Goal: Transaction & Acquisition: Purchase product/service

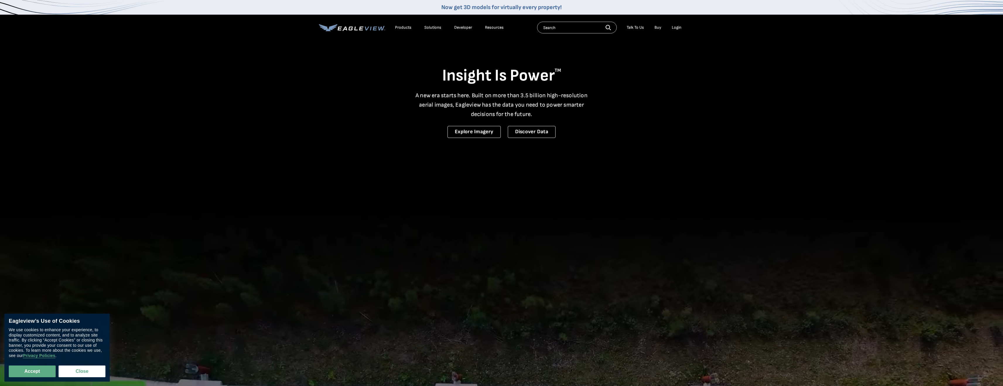
click at [678, 25] on div "Login" at bounding box center [677, 27] width 10 height 5
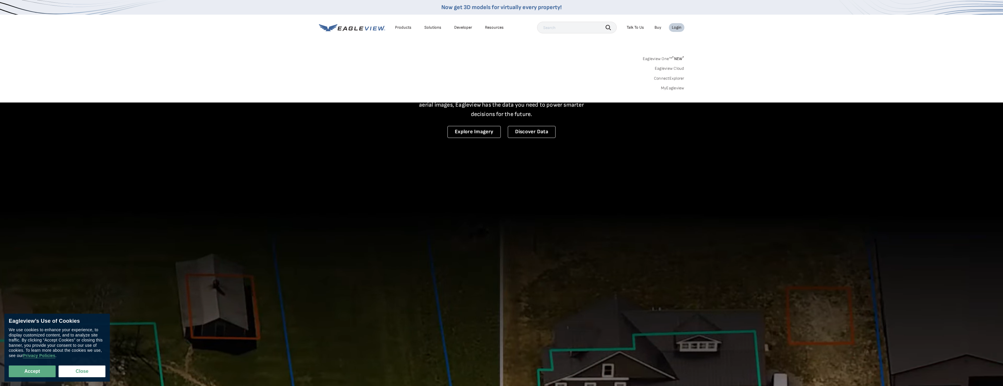
click at [681, 28] on div "Login" at bounding box center [677, 27] width 10 height 5
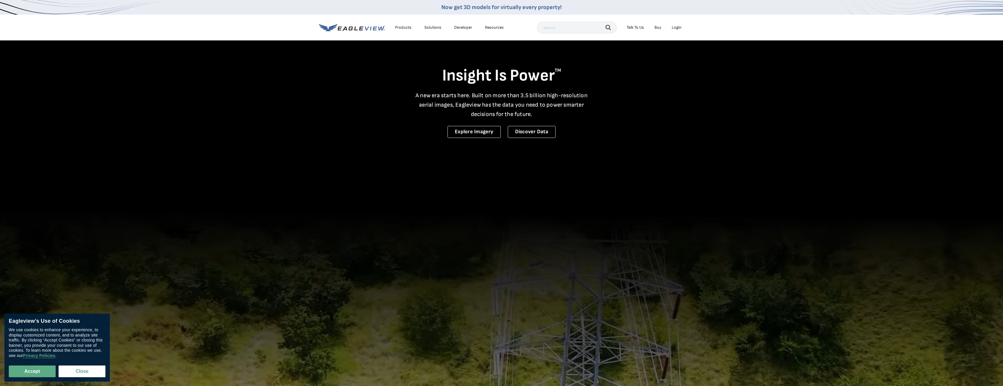
click at [681, 28] on li "Login" at bounding box center [677, 27] width 16 height 9
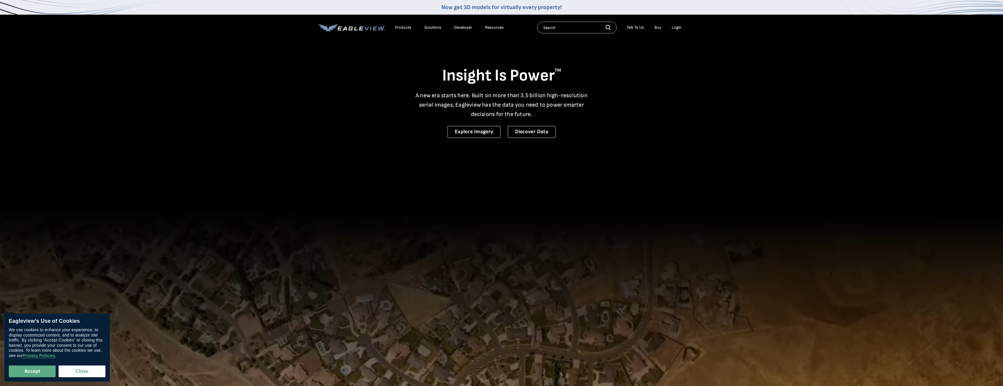
click at [678, 26] on div "Login" at bounding box center [677, 27] width 10 height 5
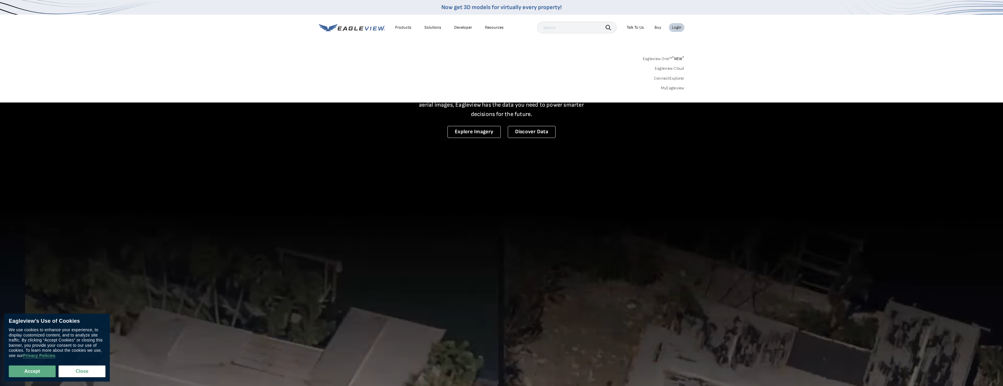
click at [677, 90] on link "MyEagleview" at bounding box center [672, 88] width 23 height 5
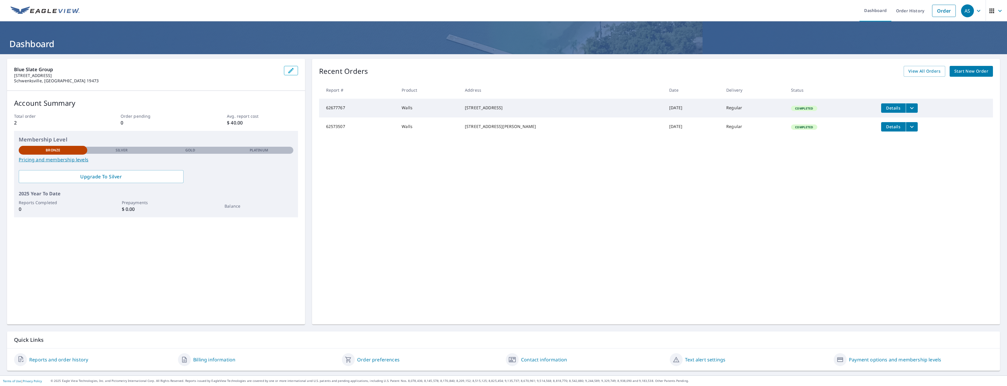
click at [966, 76] on link "Start New Order" at bounding box center [971, 71] width 43 height 11
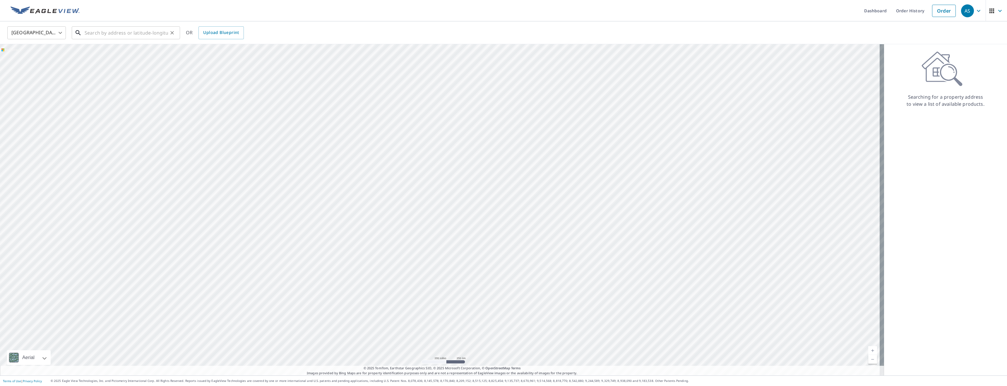
click at [142, 30] on input "text" at bounding box center [126, 33] width 83 height 16
paste input "[STREET_ADDRESS]"
click at [121, 54] on p "[GEOGRAPHIC_DATA], [GEOGRAPHIC_DATA] 19468" at bounding box center [129, 59] width 92 height 12
type input "[STREET_ADDRESS]"
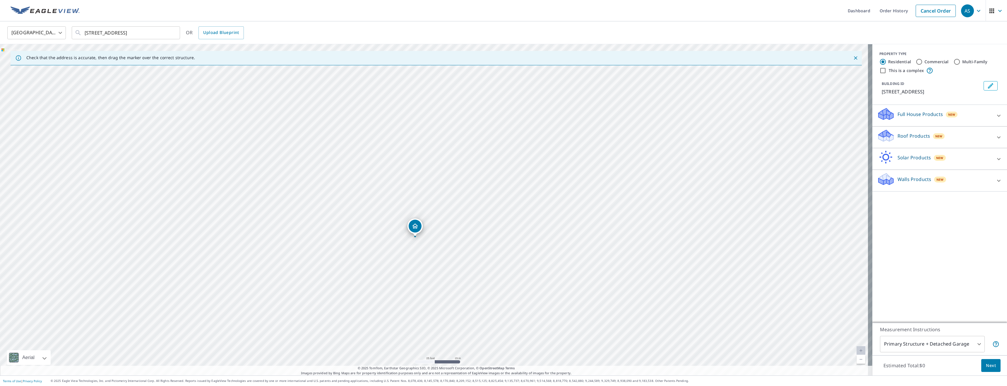
click at [938, 61] on label "Commercial" at bounding box center [937, 62] width 24 height 6
click at [923, 61] on input "Commercial" at bounding box center [919, 61] width 7 height 7
radio input "true"
type input "4"
click at [904, 60] on label "Residential" at bounding box center [900, 62] width 23 height 6
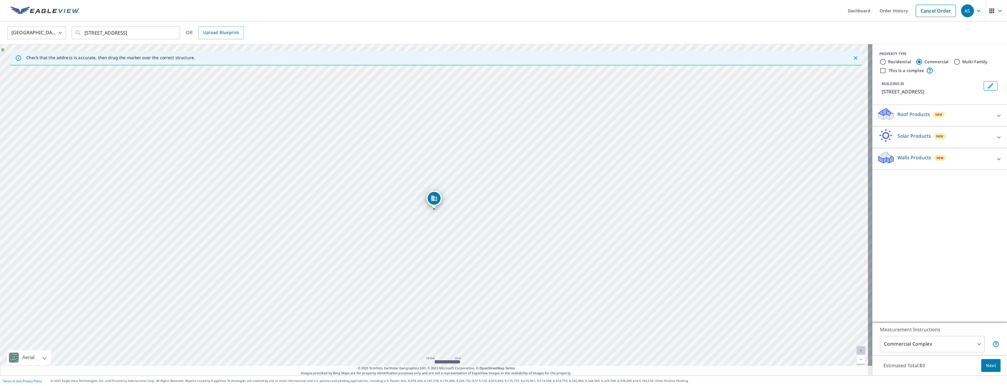
click at [887, 60] on input "Residential" at bounding box center [883, 61] width 7 height 7
radio input "true"
type input "1"
click at [947, 62] on div "Residential Commercial Multi-Family" at bounding box center [940, 61] width 121 height 7
click at [944, 62] on label "Commercial" at bounding box center [937, 62] width 24 height 6
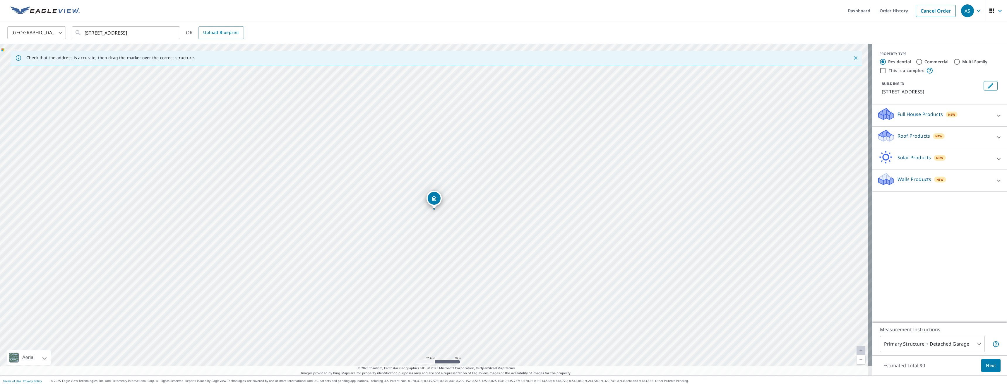
click at [923, 62] on input "Commercial" at bounding box center [919, 61] width 7 height 7
radio input "true"
type input "4"
click at [896, 60] on label "Residential" at bounding box center [900, 62] width 23 height 6
click at [887, 60] on input "Residential" at bounding box center [883, 61] width 7 height 7
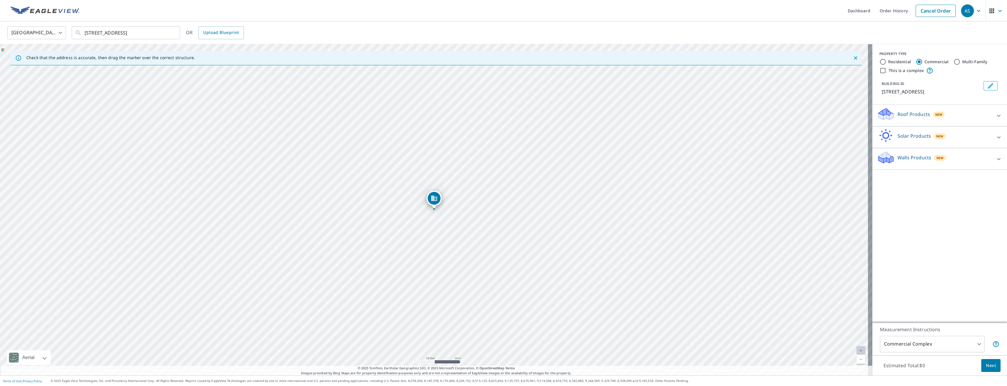
radio input "true"
type input "1"
click at [899, 182] on p "Walls Products" at bounding box center [915, 179] width 34 height 7
click at [919, 136] on p "Roof Products" at bounding box center [914, 135] width 33 height 7
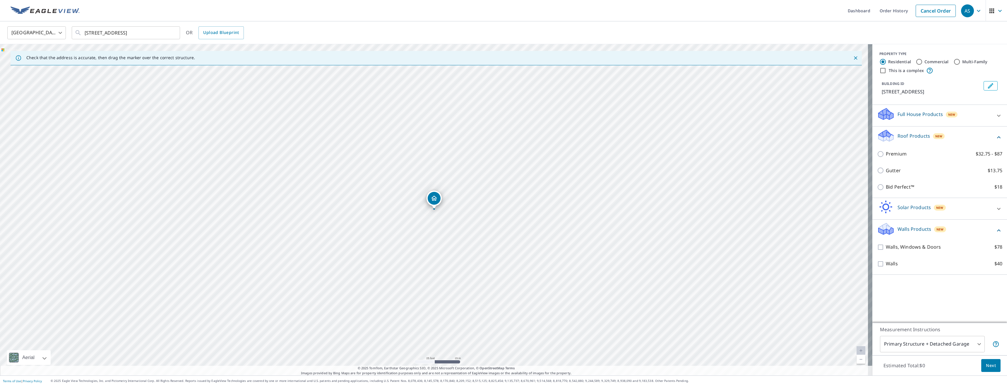
click at [906, 206] on p "Solar Products" at bounding box center [914, 207] width 33 height 7
click at [908, 206] on p "Solar Products" at bounding box center [914, 207] width 33 height 7
click at [910, 134] on p "Roof Products" at bounding box center [914, 135] width 33 height 7
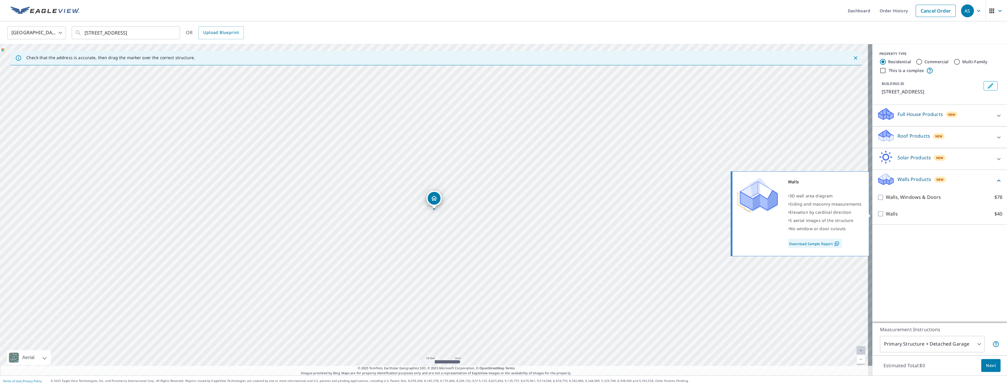
click at [887, 213] on p "Walls" at bounding box center [892, 213] width 12 height 7
click at [886, 213] on input "Walls $40" at bounding box center [881, 213] width 9 height 7
checkbox input "true"
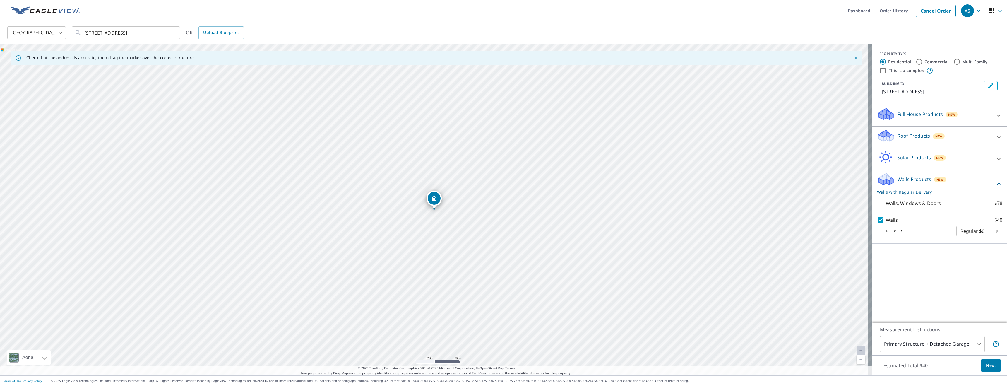
click at [961, 230] on body "AS AS Dashboard Order History Cancel Order AS United States US ​ 855 Church St …" at bounding box center [503, 193] width 1007 height 386
click at [943, 213] on div at bounding box center [503, 193] width 1007 height 386
click at [904, 10] on link "Order History" at bounding box center [894, 10] width 38 height 21
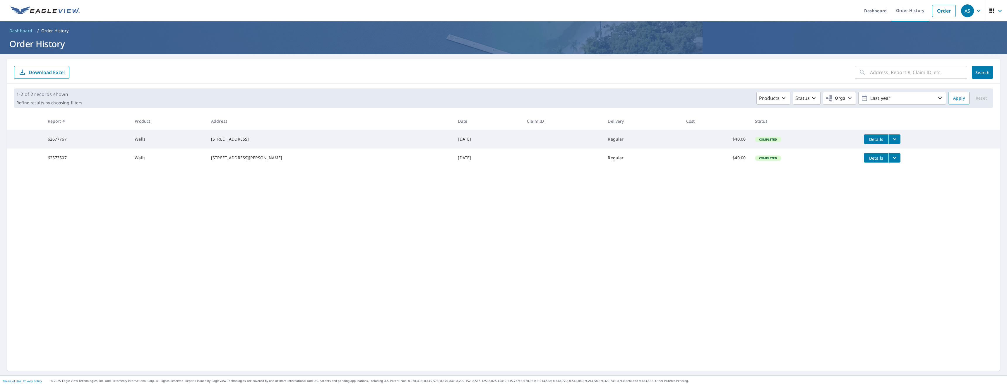
click at [868, 157] on span "Details" at bounding box center [877, 158] width 18 height 6
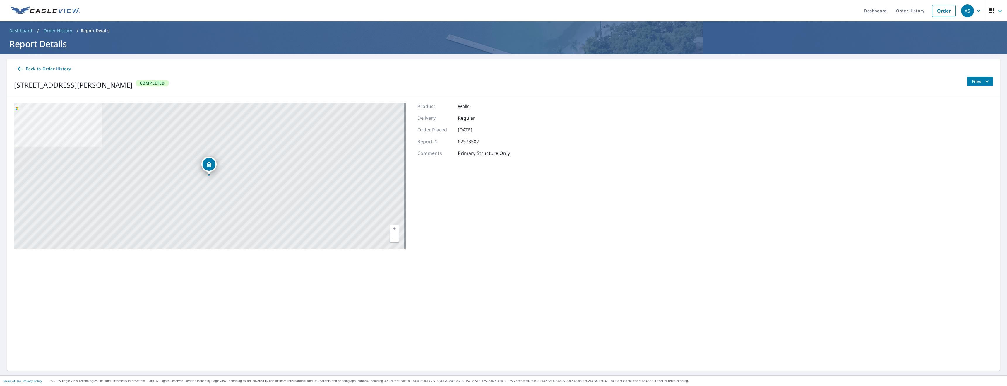
click at [988, 85] on button "Files" at bounding box center [980, 81] width 26 height 9
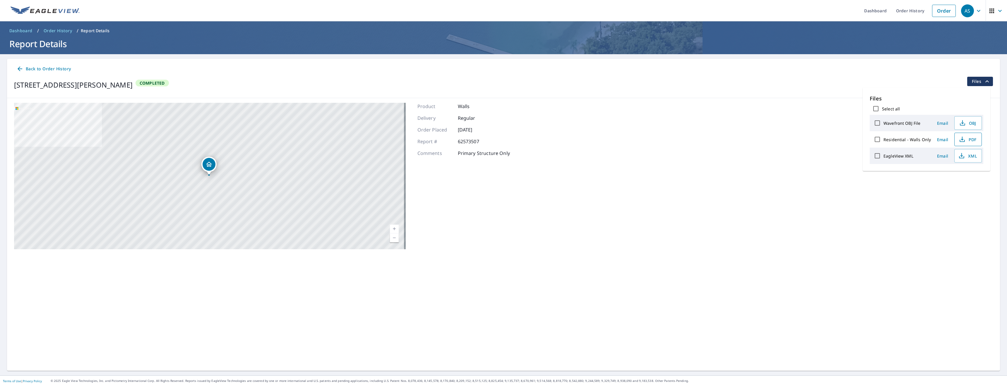
click at [966, 138] on span "PDF" at bounding box center [968, 139] width 19 height 7
click at [976, 12] on icon "button" at bounding box center [979, 10] width 7 height 7
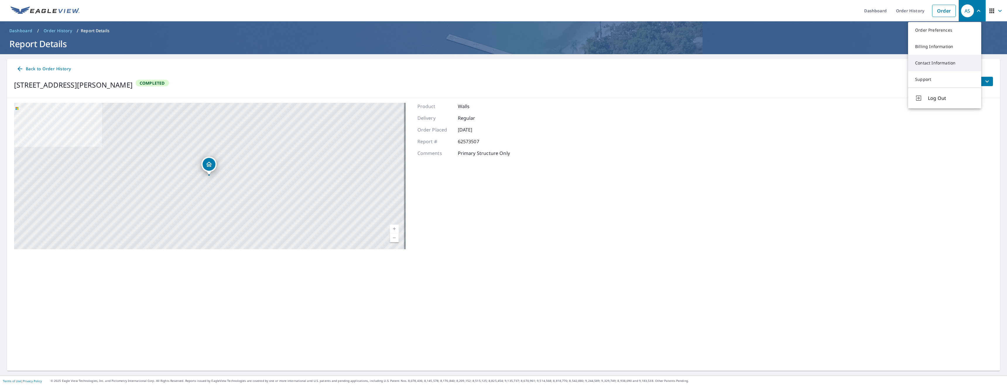
click at [953, 58] on link "Contact Information" at bounding box center [944, 63] width 73 height 16
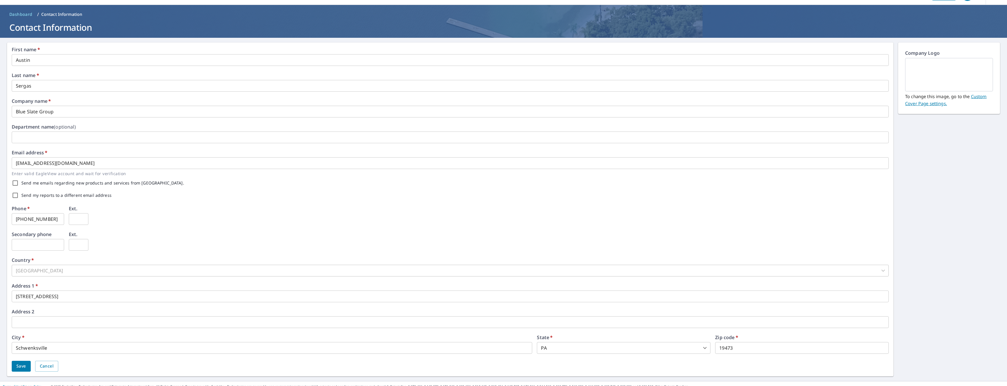
scroll to position [22, 0]
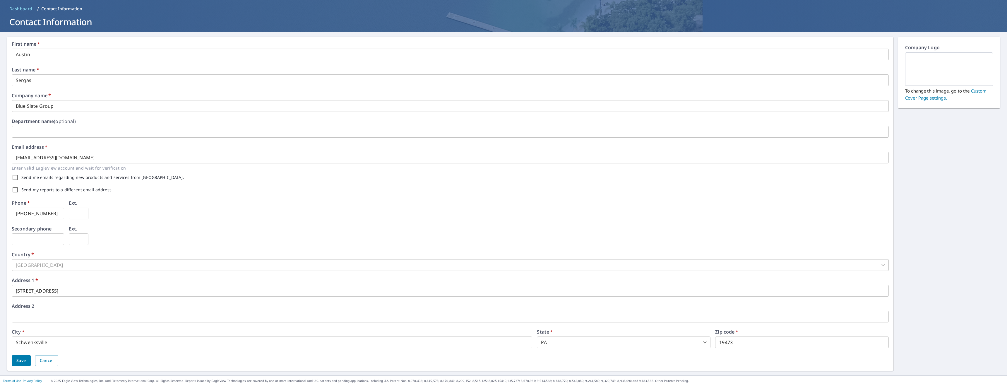
click at [45, 293] on input "198 Game Farm Rd" at bounding box center [450, 291] width 877 height 12
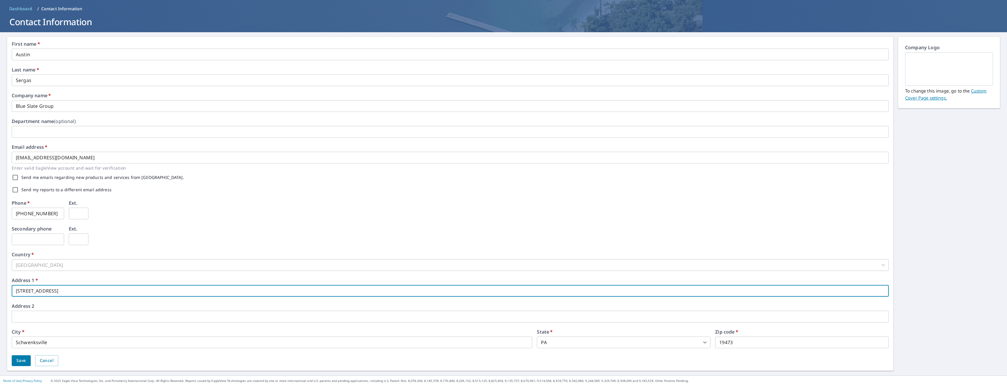
click at [45, 293] on input "198 Game Farm Rd" at bounding box center [450, 291] width 877 height 12
type input "Po Box 721"
click at [47, 347] on input "Schwenksville" at bounding box center [272, 342] width 521 height 12
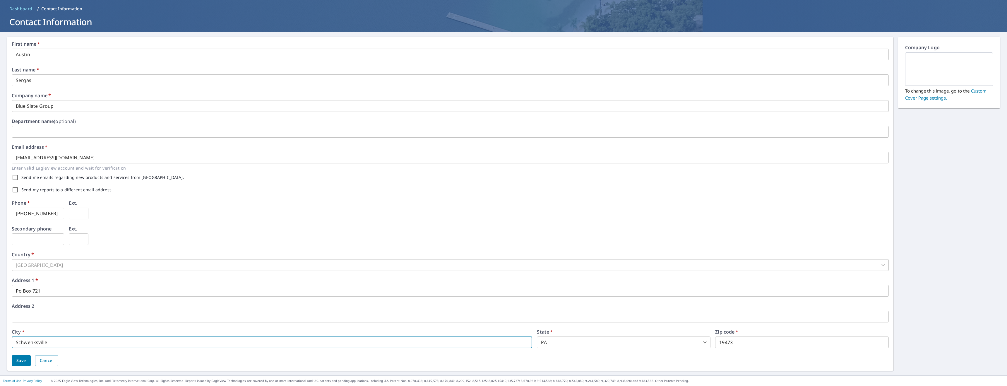
click at [47, 347] on input "Schwenksville" at bounding box center [272, 342] width 521 height 12
type input "Royersford"
click at [222, 324] on div "First name   * Austin ​ Last name   * Sergas ​ Company name   * Blue Slate Grou…" at bounding box center [450, 204] width 877 height 324
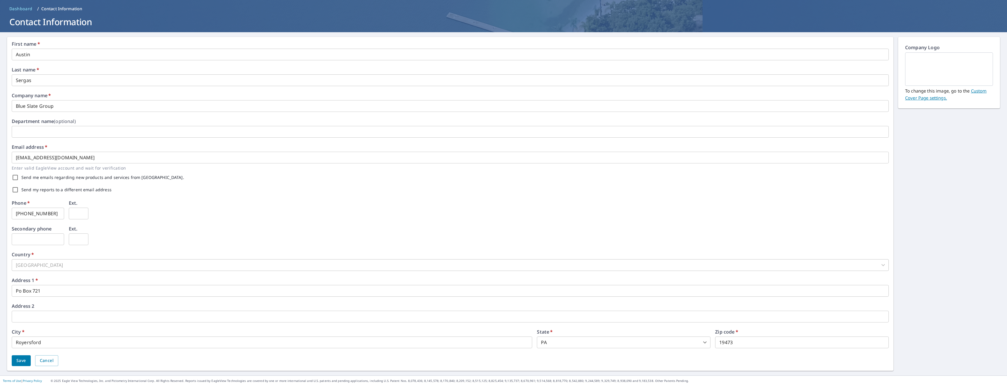
click at [758, 346] on input "19473" at bounding box center [802, 342] width 174 height 12
type input "19468"
click at [19, 362] on span "Save" at bounding box center [21, 360] width 10 height 7
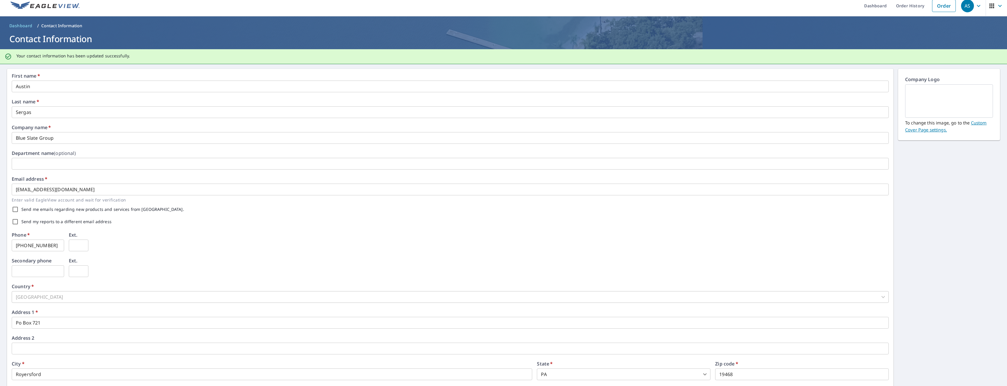
scroll to position [0, 0]
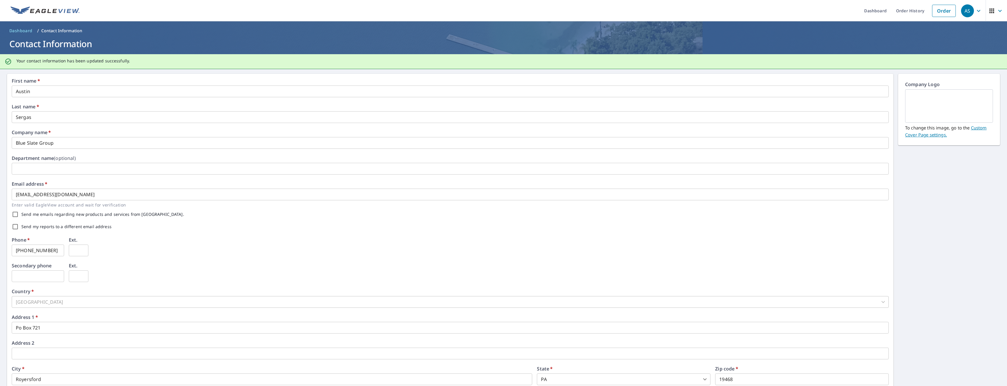
click at [978, 128] on link "Custom Cover Page settings." at bounding box center [946, 131] width 81 height 13
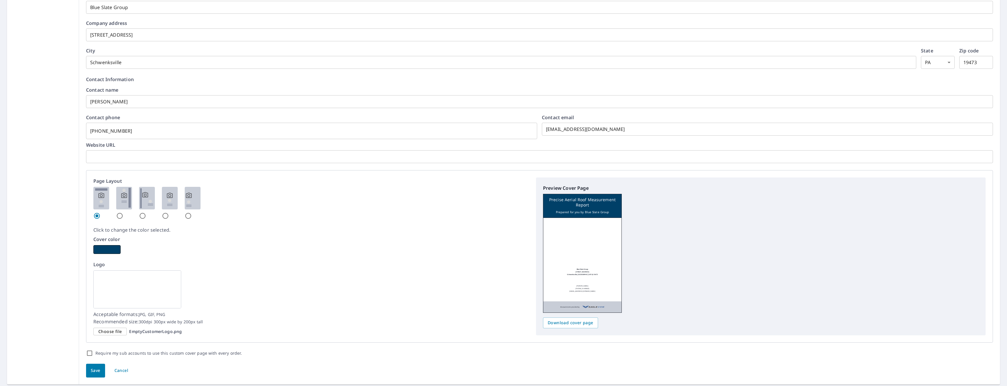
scroll to position [189, 0]
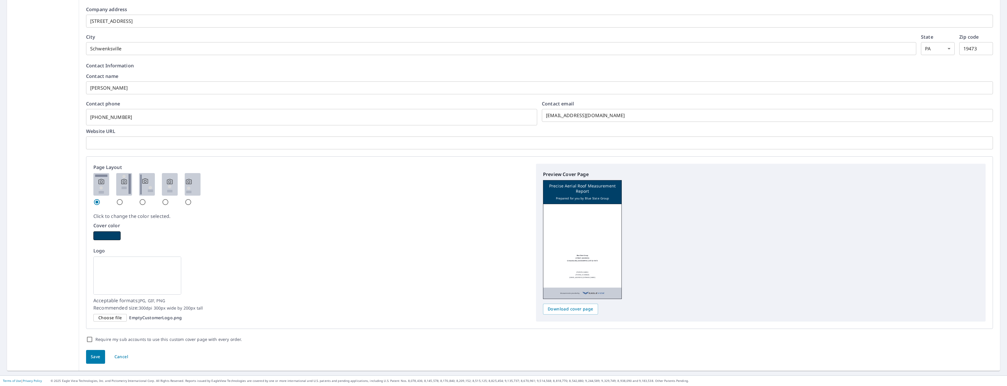
click at [117, 203] on input "radio" at bounding box center [119, 202] width 7 height 7
radio input "true"
checkbox input "true"
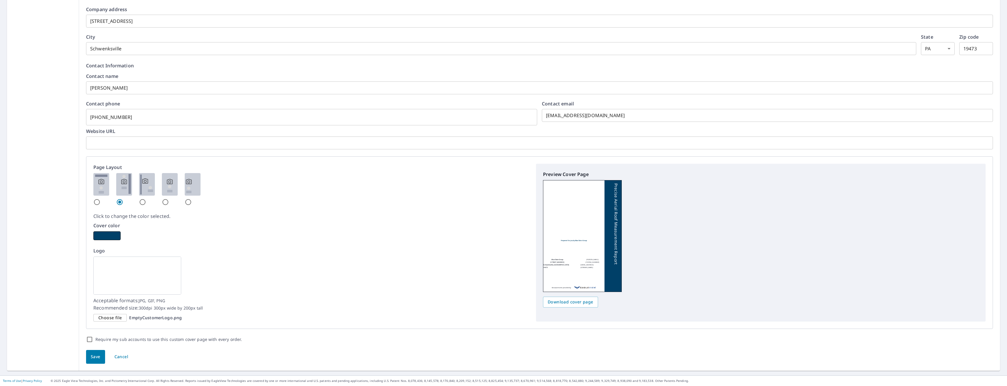
click at [139, 203] on input "radio" at bounding box center [142, 202] width 7 height 7
radio input "true"
checkbox input "true"
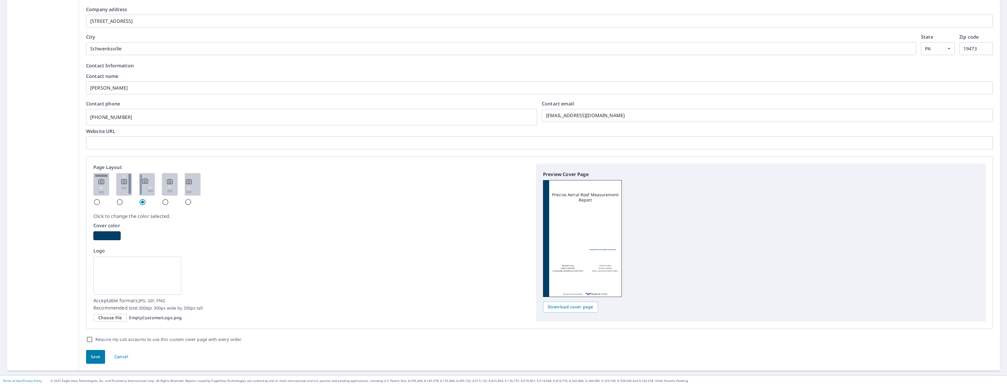
click at [95, 199] on input "radio" at bounding box center [96, 202] width 7 height 7
radio input "true"
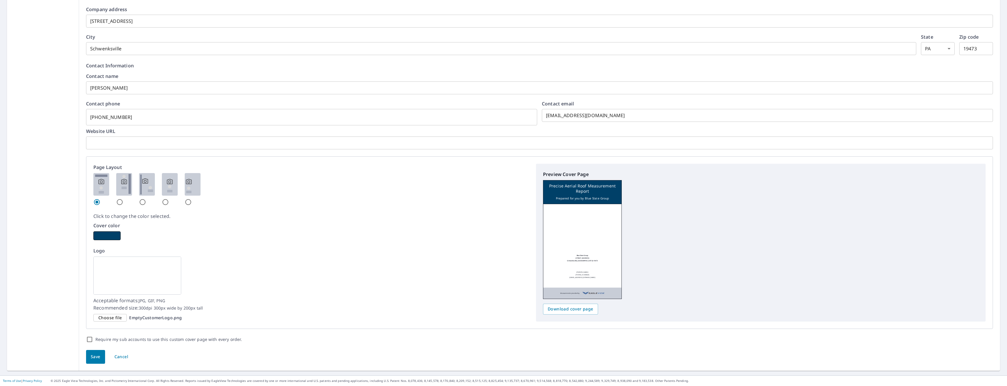
click at [110, 315] on span "Choose file" at bounding box center [109, 317] width 23 height 7
click at [0, 0] on input "Choose file EmptyCustomerLogo.png" at bounding box center [0, 0] width 0 height 0
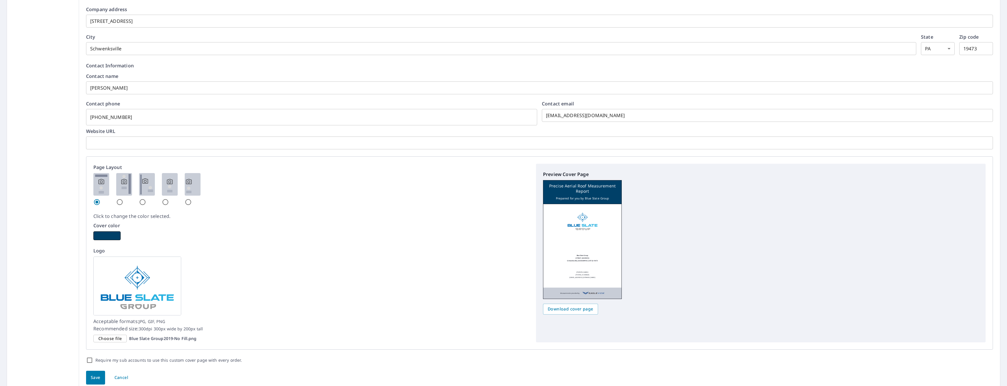
click at [118, 341] on span "Choose file" at bounding box center [109, 338] width 23 height 7
click at [0, 0] on input "Choose file Blue Slate Group2019-No Fill.png" at bounding box center [0, 0] width 0 height 0
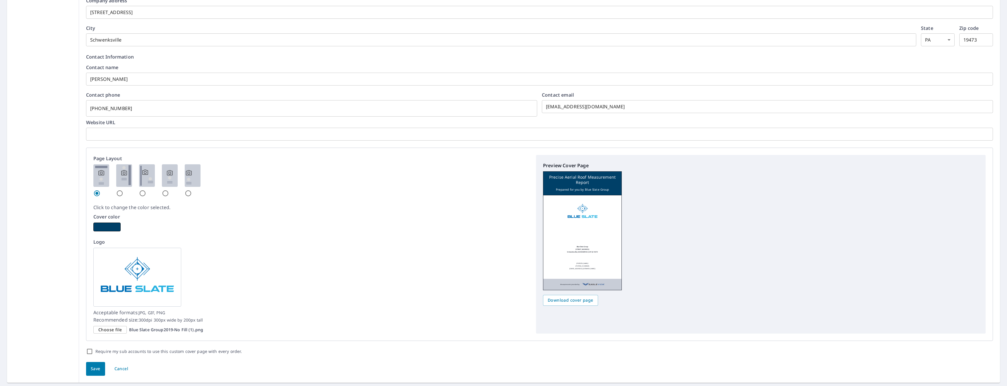
scroll to position [210, 0]
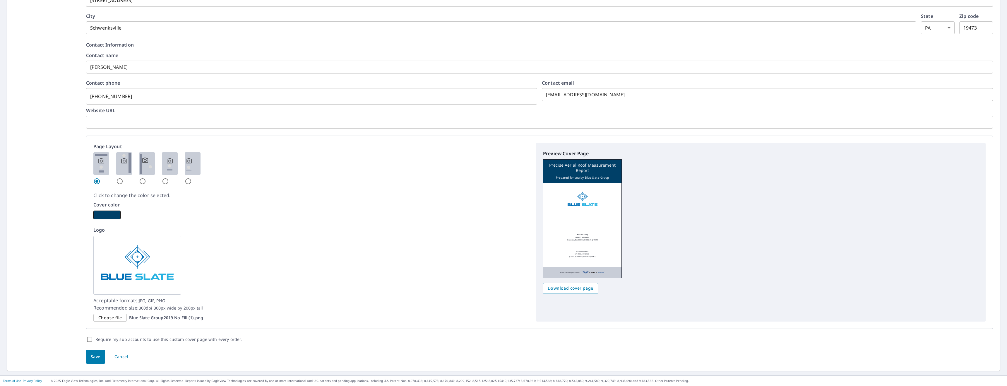
click at [100, 355] on button "Save" at bounding box center [95, 357] width 19 height 14
checkbox input "true"
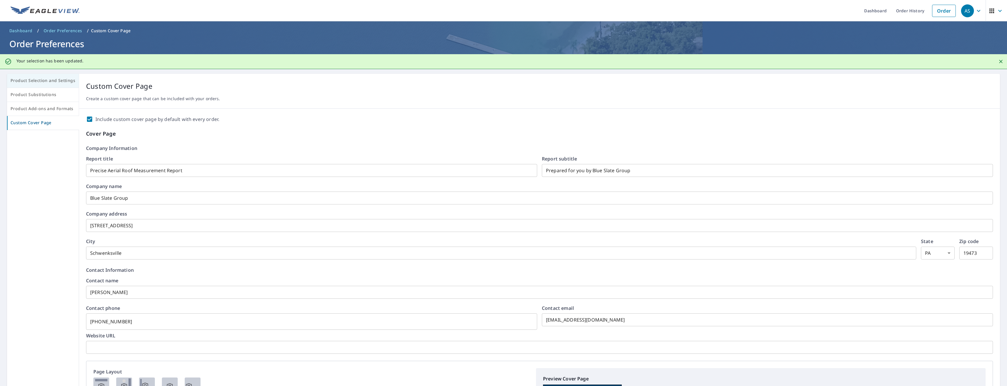
click at [27, 79] on span "Product Selection and Settings" at bounding box center [43, 80] width 65 height 7
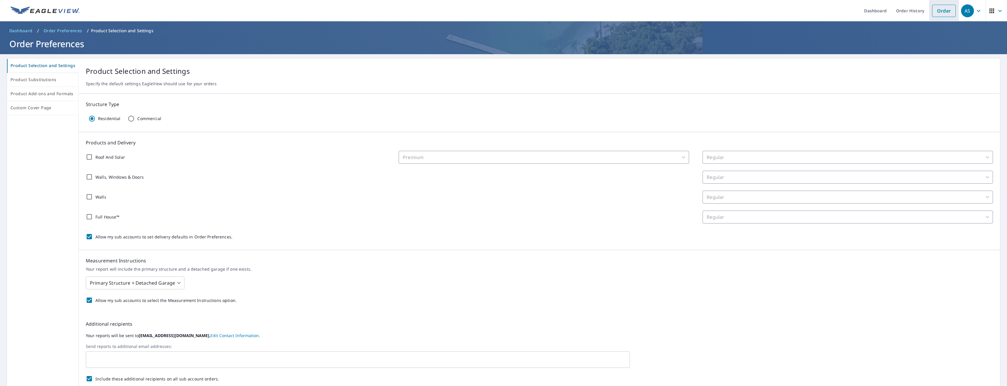
click at [934, 6] on link "Order" at bounding box center [944, 11] width 24 height 12
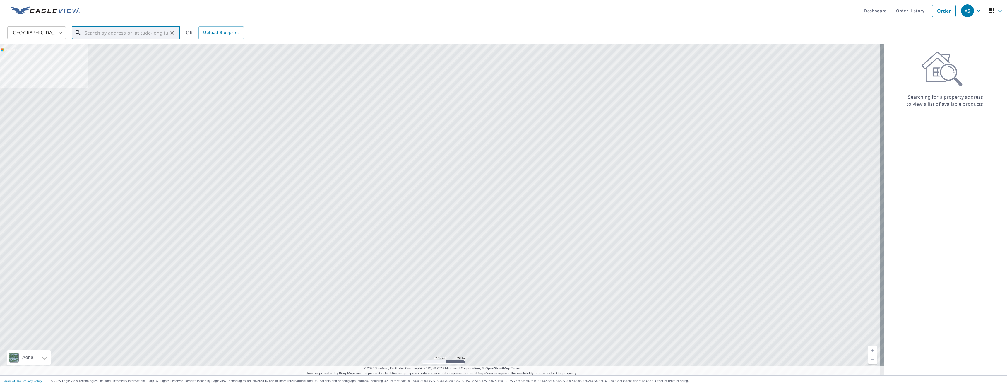
paste input "855 Church St, Royersford, PA 19468"
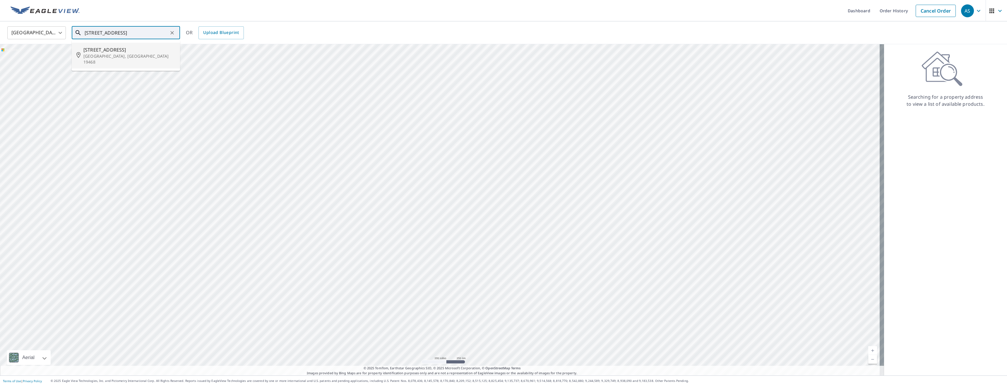
click at [118, 47] on span "855 Church St" at bounding box center [129, 49] width 92 height 7
type input "855 Church St Royersford, PA 19468"
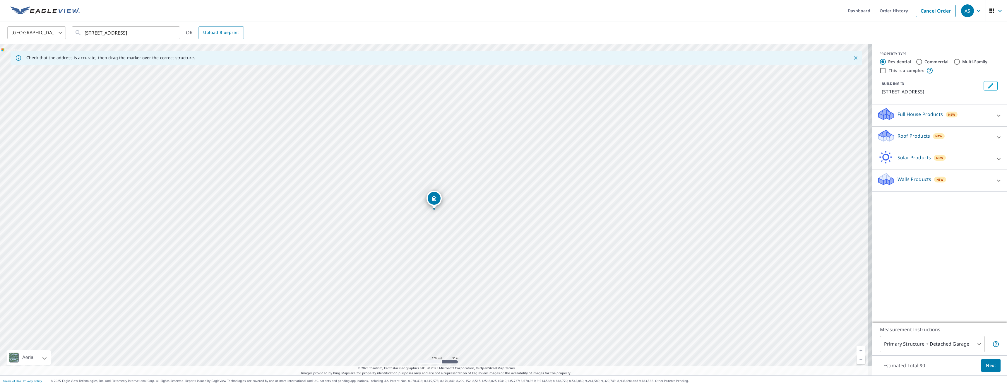
click at [898, 181] on p "Walls Products" at bounding box center [915, 179] width 34 height 7
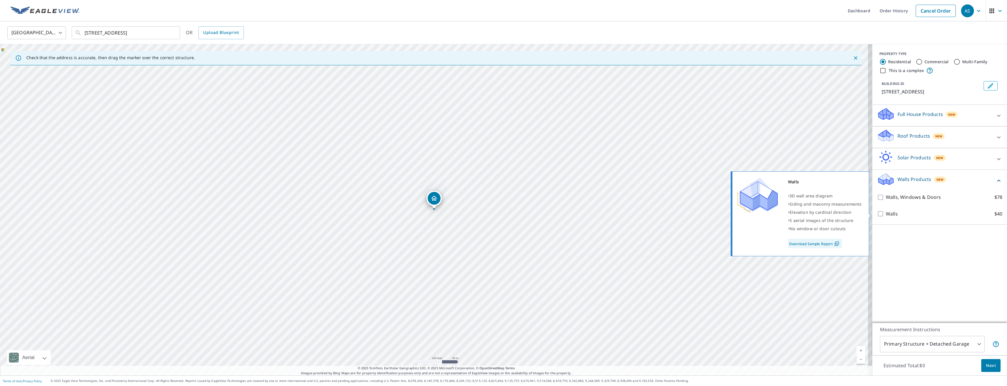
click at [886, 213] on p "Walls" at bounding box center [892, 213] width 12 height 7
click at [884, 213] on input "Walls $40" at bounding box center [881, 213] width 9 height 7
checkbox input "true"
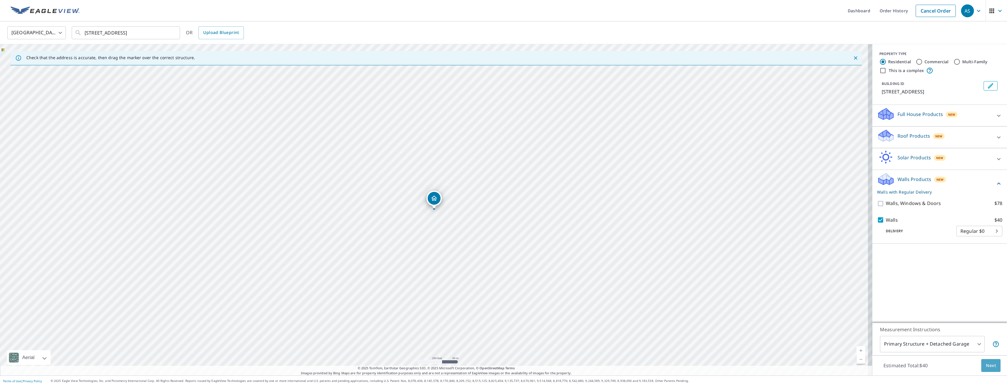
click at [991, 370] on button "Next" at bounding box center [991, 365] width 19 height 13
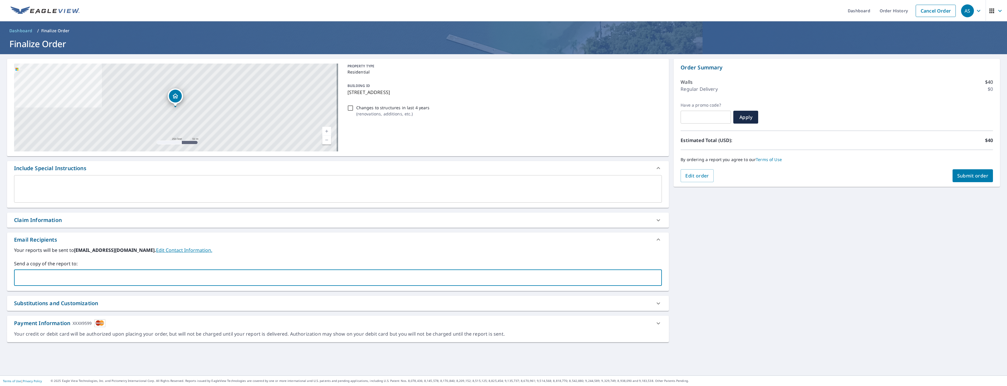
click at [56, 279] on input "text" at bounding box center [334, 277] width 634 height 11
type input "jbixler@blueslategroup.co"
click at [243, 250] on label "Your reports will be sent to asergas@blueslategroup.co. Edit Contact Informatio…" at bounding box center [338, 250] width 648 height 7
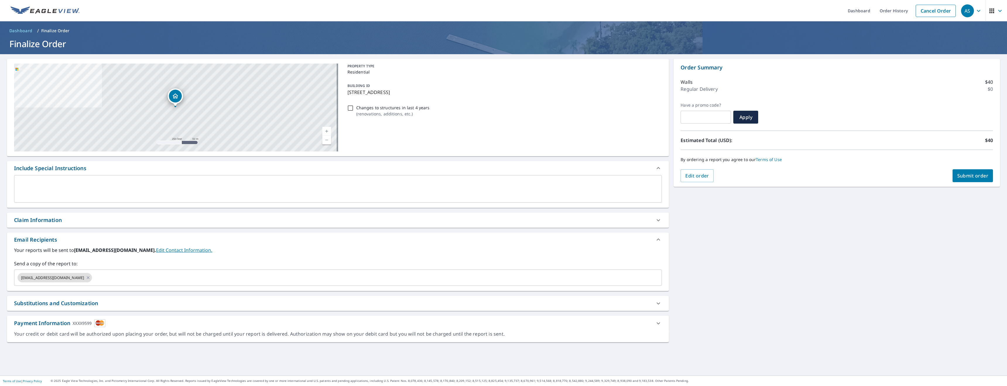
click at [345, 109] on div "Changes to structures in last 4 years ( renovations, additions, etc. )" at bounding box center [503, 111] width 317 height 16
checkbox input "true"
click at [347, 109] on input "Changes to structures in last 4 years ( renovations, additions, etc. )" at bounding box center [350, 108] width 7 height 7
checkbox input "true"
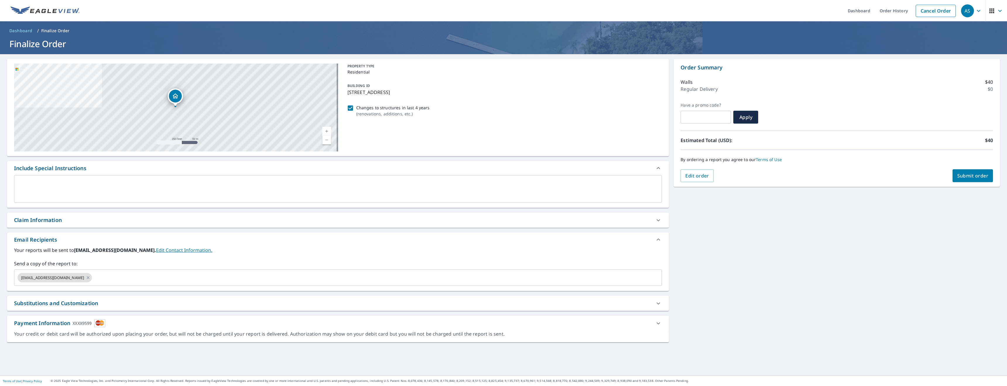
click at [347, 109] on input "Changes to structures in last 4 years ( renovations, additions, etc. )" at bounding box center [350, 108] width 7 height 7
checkbox input "false"
click at [968, 180] on button "Submit order" at bounding box center [973, 175] width 41 height 13
checkbox input "true"
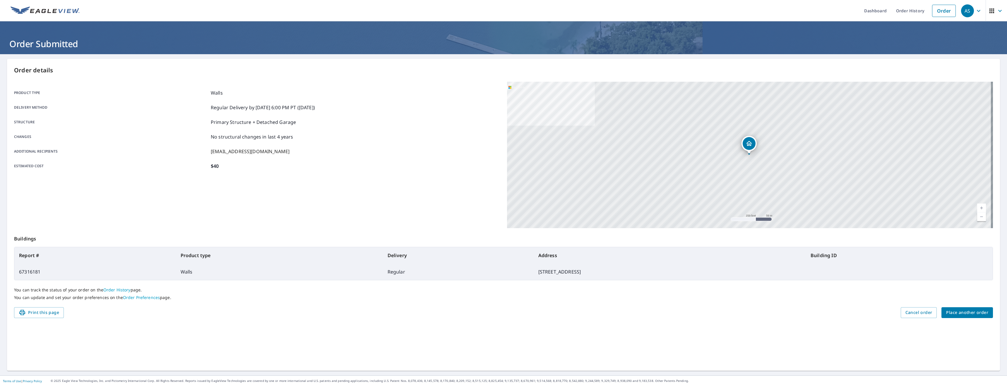
click at [970, 311] on span "Place another order" at bounding box center [968, 312] width 42 height 7
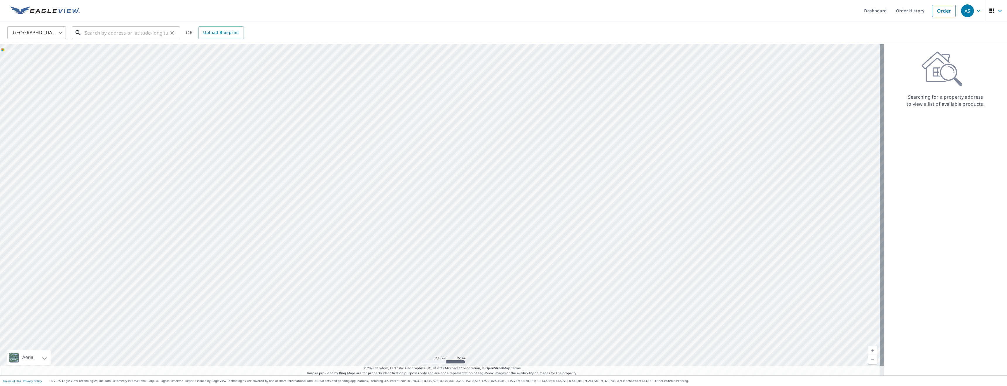
click at [88, 32] on input "text" at bounding box center [126, 33] width 83 height 16
paste input "460 N Lewis Rd, Royersford, PA 19468"
click at [115, 55] on p "Royersford, PA 19468" at bounding box center [129, 59] width 92 height 12
type input "460 N Lewis Rd Royersford, PA 19468"
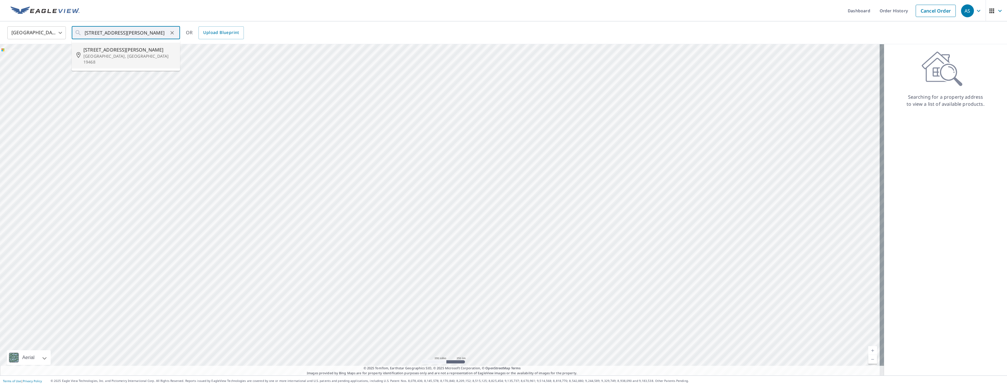
scroll to position [0, 0]
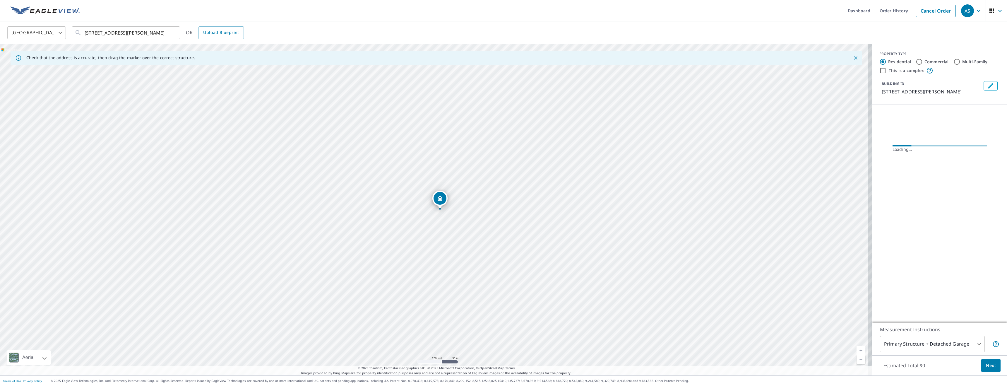
click at [925, 59] on label "Commercial" at bounding box center [937, 62] width 24 height 6
click at [920, 59] on input "Commercial" at bounding box center [919, 61] width 7 height 7
radio input "true"
type input "4"
click at [916, 153] on div "Walls Products New" at bounding box center [934, 159] width 115 height 17
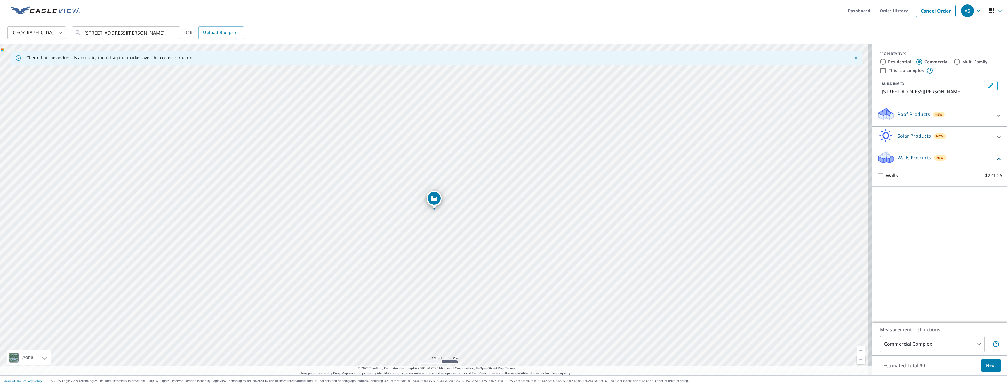
click at [893, 60] on label "Residential" at bounding box center [900, 62] width 23 height 6
click at [887, 60] on input "Residential" at bounding box center [883, 61] width 7 height 7
radio input "true"
type input "1"
click at [916, 62] on input "Commercial" at bounding box center [919, 61] width 7 height 7
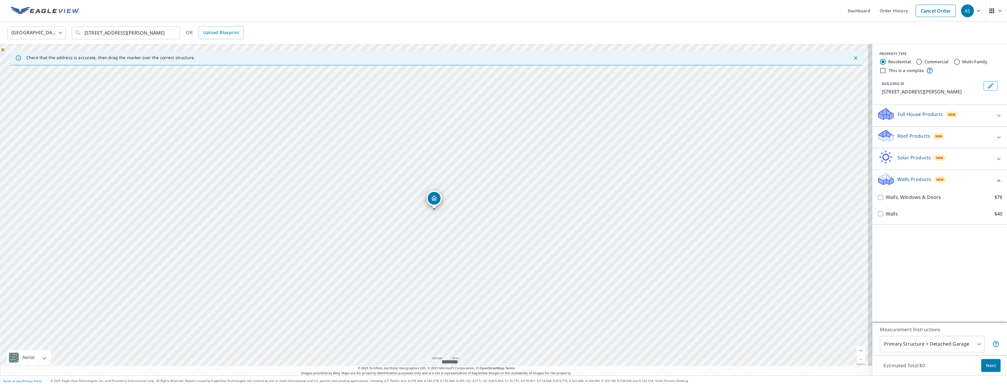
radio input "true"
type input "4"
click at [901, 59] on label "Residential" at bounding box center [900, 62] width 23 height 6
click at [887, 59] on input "Residential" at bounding box center [883, 61] width 7 height 7
radio input "true"
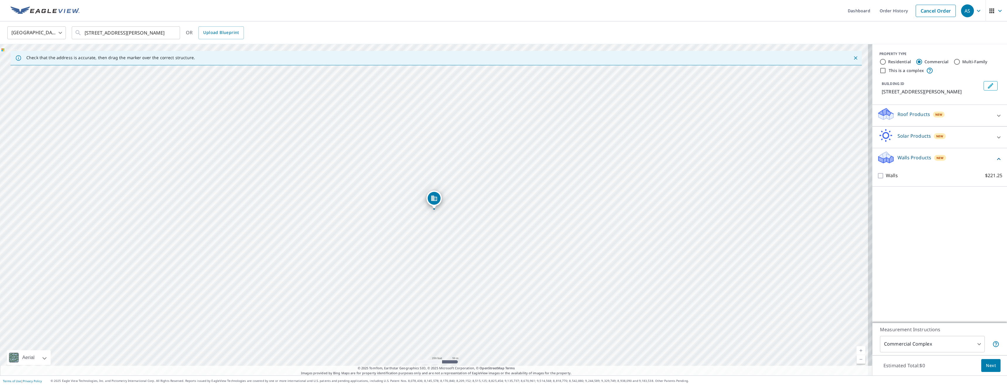
type input "1"
click at [906, 112] on p "Full House Products" at bounding box center [920, 114] width 45 height 7
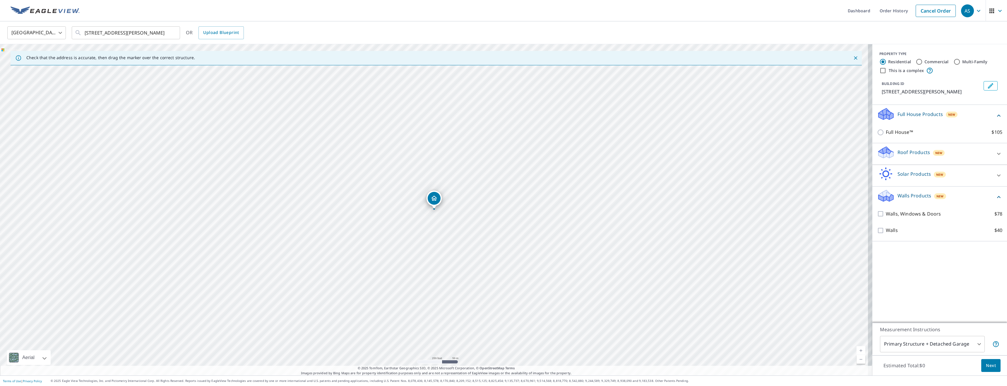
click at [906, 112] on p "Full House Products" at bounding box center [920, 114] width 45 height 7
click at [908, 132] on p "Roof Products" at bounding box center [914, 135] width 33 height 7
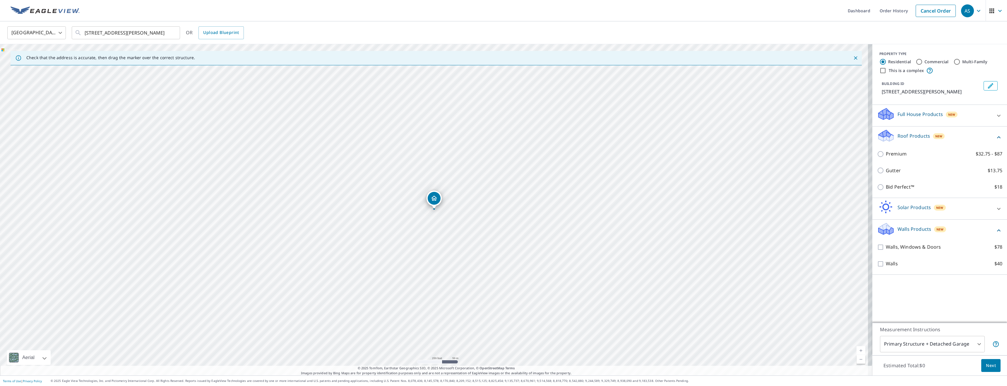
click at [929, 60] on label "Commercial" at bounding box center [937, 62] width 24 height 6
click at [923, 60] on input "Commercial" at bounding box center [919, 61] width 7 height 7
radio input "true"
type input "4"
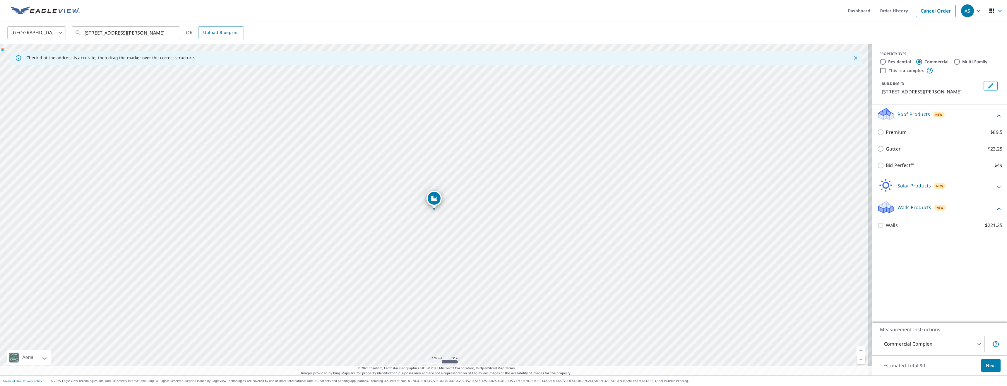
click at [905, 189] on p "Solar Products" at bounding box center [914, 185] width 33 height 7
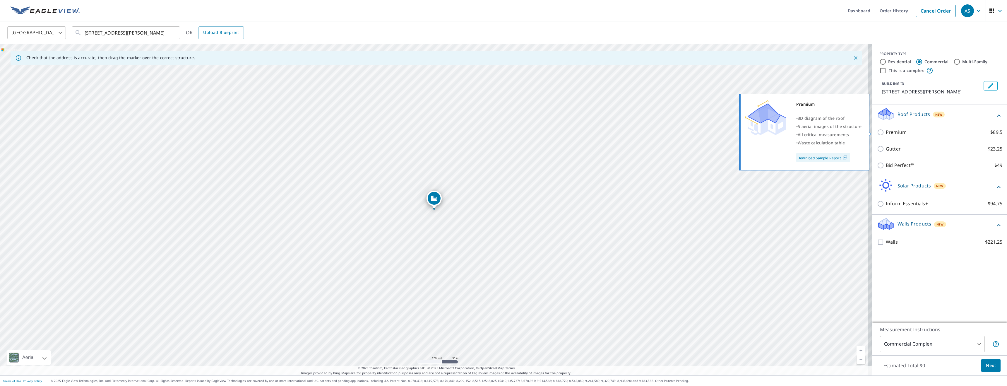
click at [816, 159] on link "Download Sample Report" at bounding box center [824, 157] width 54 height 9
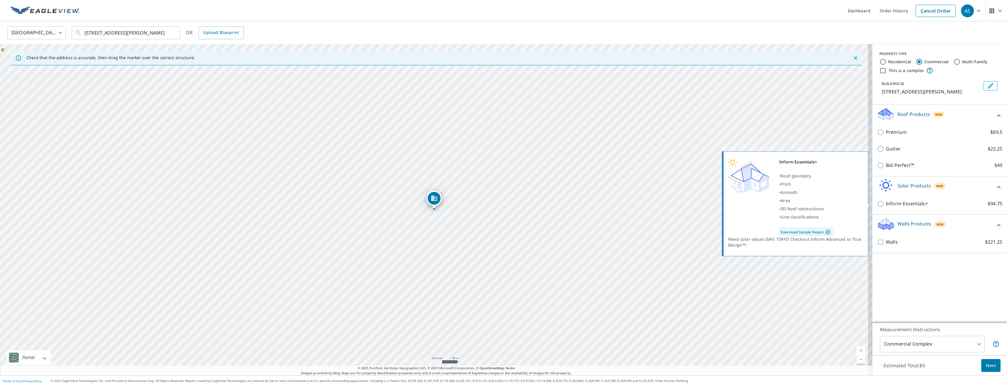
click at [792, 230] on link "Download Sample Report" at bounding box center [807, 231] width 54 height 9
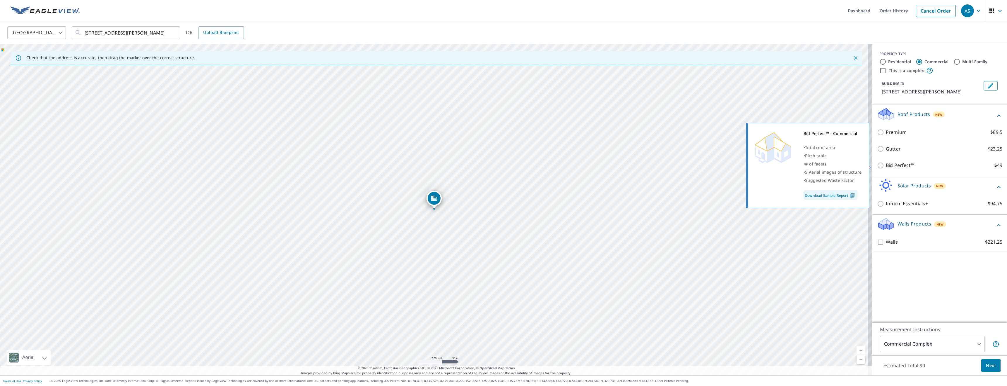
click at [812, 196] on link "Download Sample Report" at bounding box center [831, 194] width 54 height 9
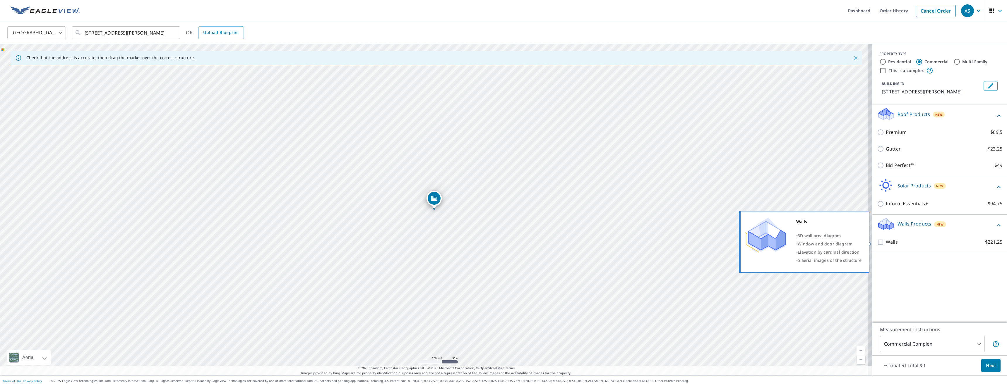
click at [888, 241] on p "Walls" at bounding box center [892, 241] width 12 height 7
click at [886, 241] on input "Walls $221.25" at bounding box center [881, 242] width 9 height 7
click at [888, 247] on p "Walls" at bounding box center [892, 248] width 12 height 7
click at [886, 247] on input "Walls $221.25" at bounding box center [881, 248] width 9 height 7
checkbox input "false"
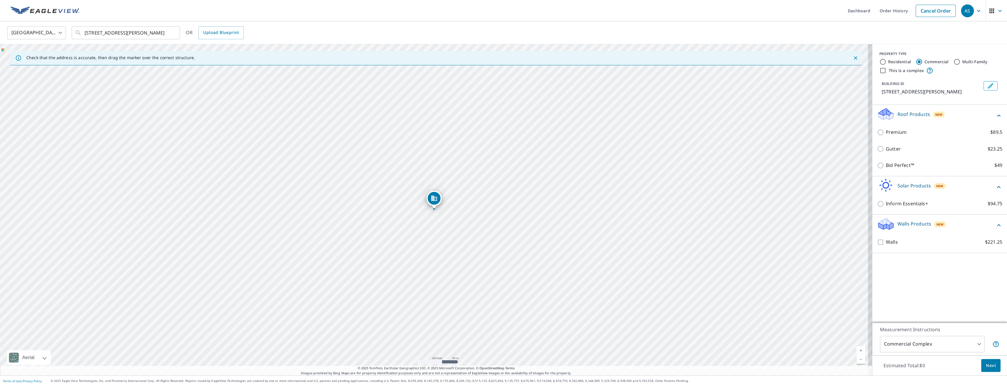
click at [890, 152] on div "Gutter $23.25" at bounding box center [939, 149] width 125 height 17
click at [890, 145] on p "Gutter" at bounding box center [893, 148] width 15 height 7
click at [886, 145] on input "Gutter $23.25" at bounding box center [881, 148] width 9 height 7
checkbox input "true"
type input "2"
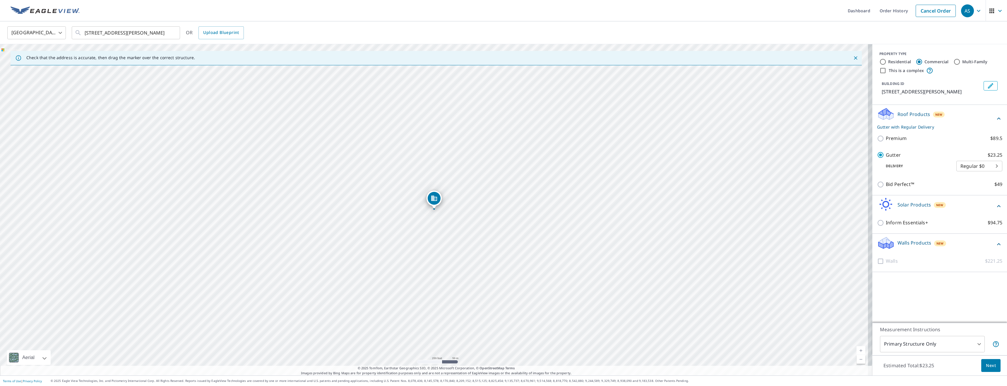
click at [969, 346] on body "AS AS Dashboard Order History Cancel Order AS United States US ​ 460 N Lewis Rd…" at bounding box center [503, 193] width 1007 height 386
click at [969, 346] on div at bounding box center [503, 193] width 1007 height 386
click at [986, 368] on span "Next" at bounding box center [991, 365] width 10 height 7
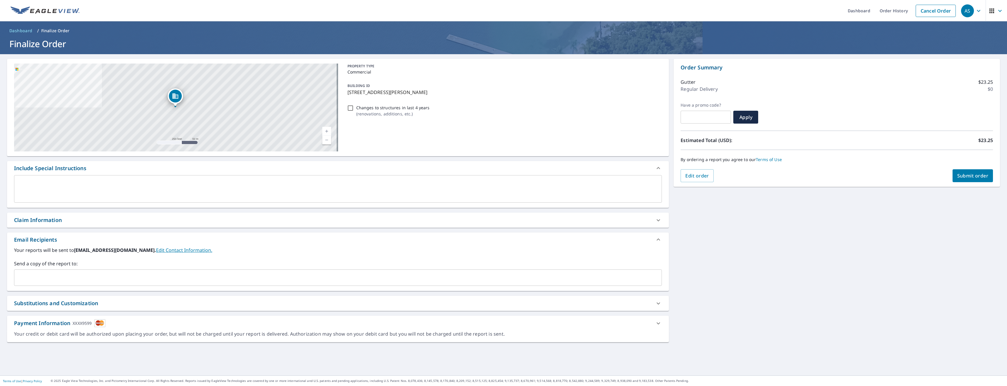
click at [84, 276] on input "text" at bounding box center [334, 277] width 634 height 11
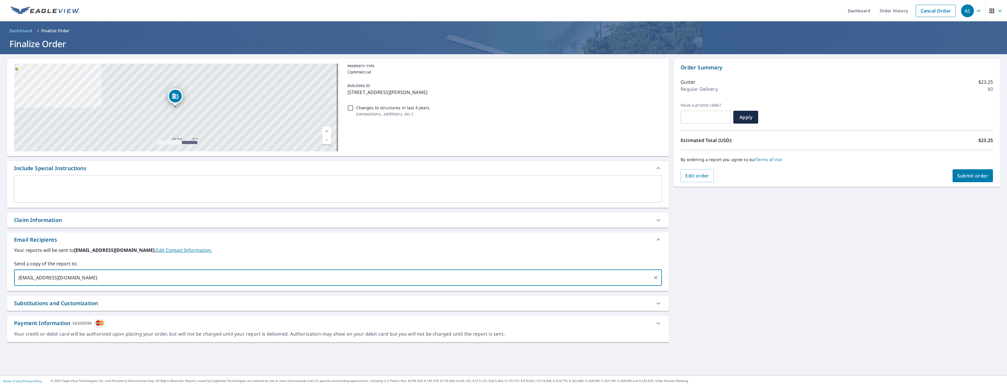
type input "jbixler@blueslategroup.co"
checkbox input "true"
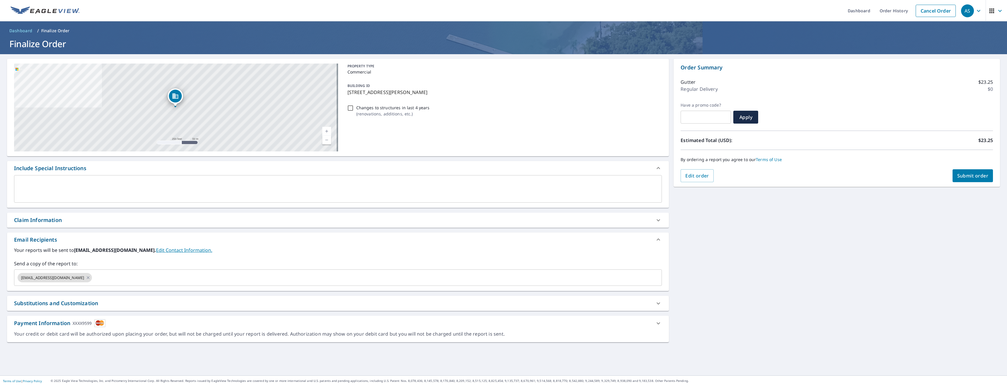
click at [929, 325] on div "460 N Lewis Rd Royersford, PA 19468 Aerial Road A standard road map Aerial A de…" at bounding box center [503, 214] width 1007 height 321
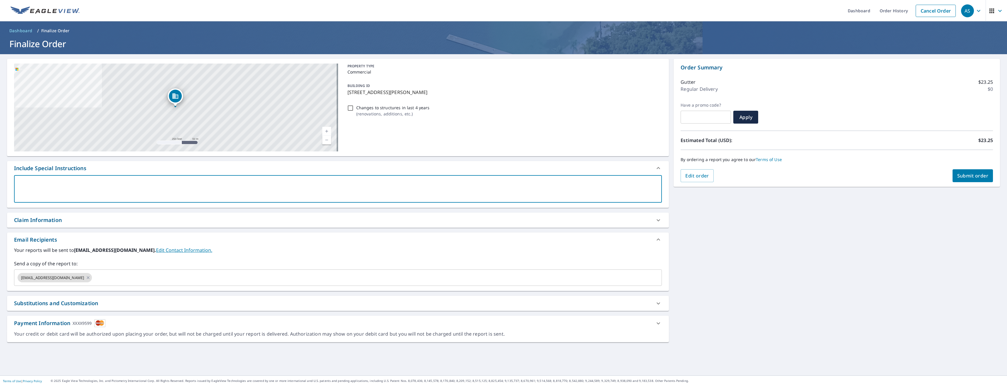
click at [47, 181] on textarea at bounding box center [338, 189] width 640 height 17
type textarea "N"
type textarea "x"
checkbox input "true"
type textarea "Ne"
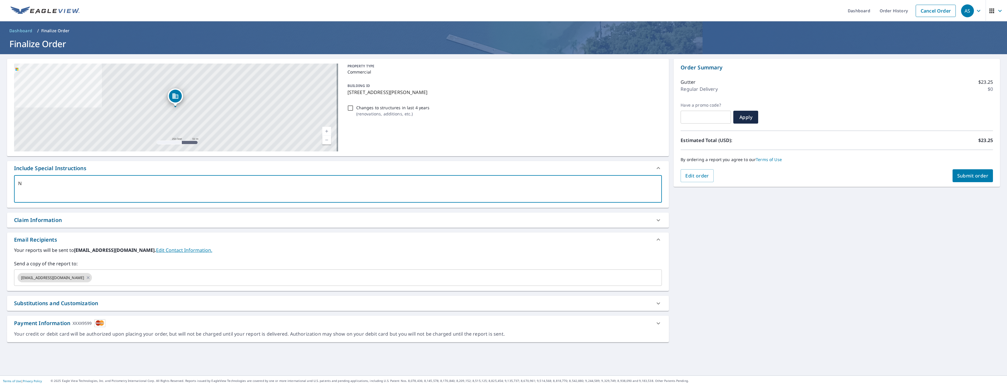
type textarea "x"
checkbox input "true"
type textarea "Nee"
type textarea "x"
checkbox input "true"
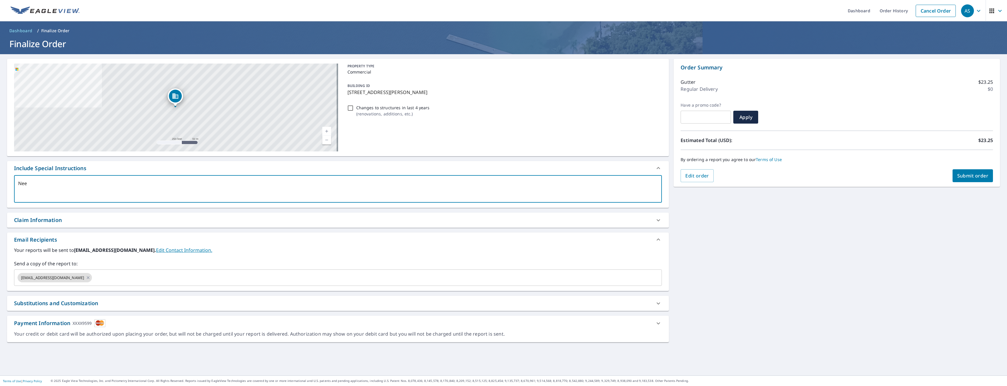
type textarea "Need"
type textarea "x"
checkbox input "true"
type textarea "Need"
type textarea "x"
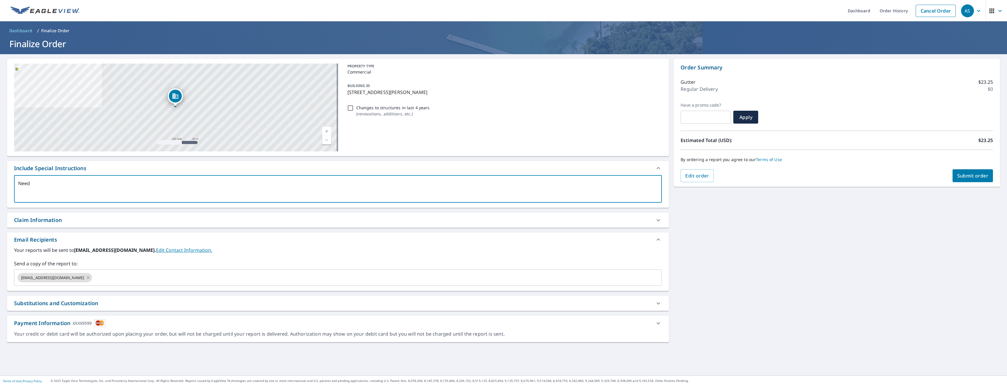
checkbox input "true"
type textarea "Need s"
type textarea "x"
checkbox input "true"
type textarea "Need so"
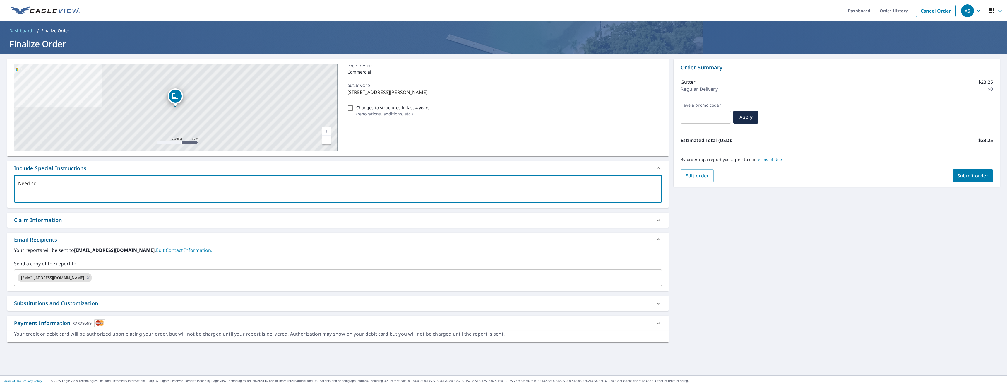
type textarea "x"
checkbox input "true"
type textarea "Need sof"
type textarea "x"
checkbox input "true"
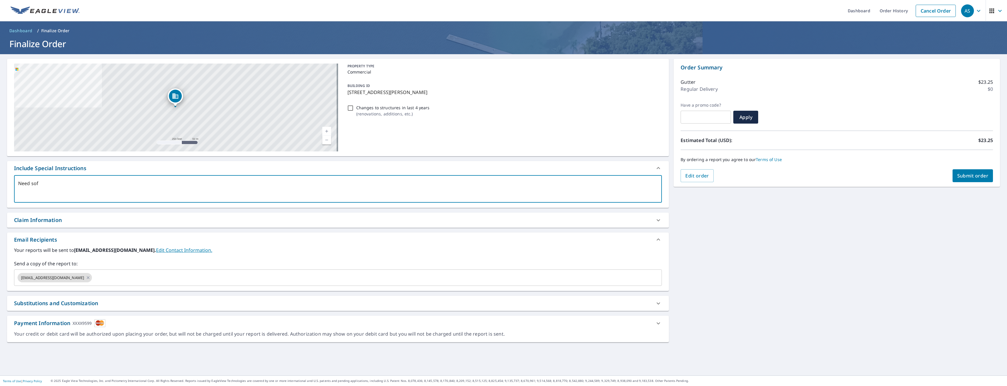
type textarea "Need soff"
type textarea "x"
checkbox input "true"
type textarea "Need soffi"
type textarea "x"
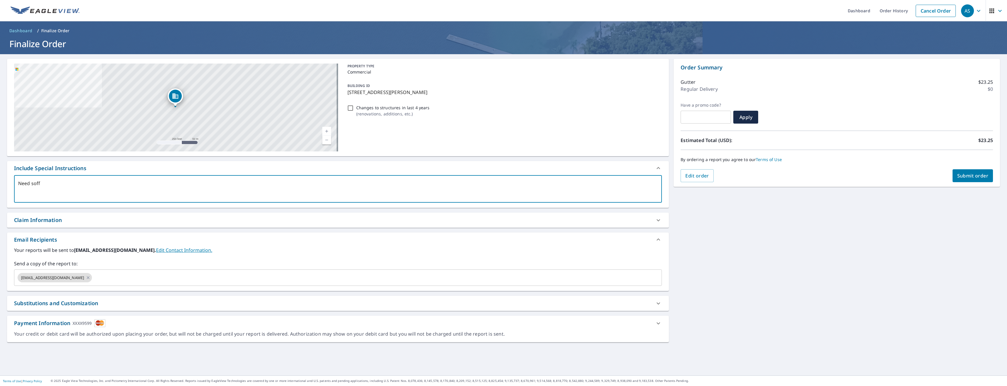
checkbox input "true"
type textarea "Need soffit"
type textarea "x"
checkbox input "true"
type textarea "Need soffit"
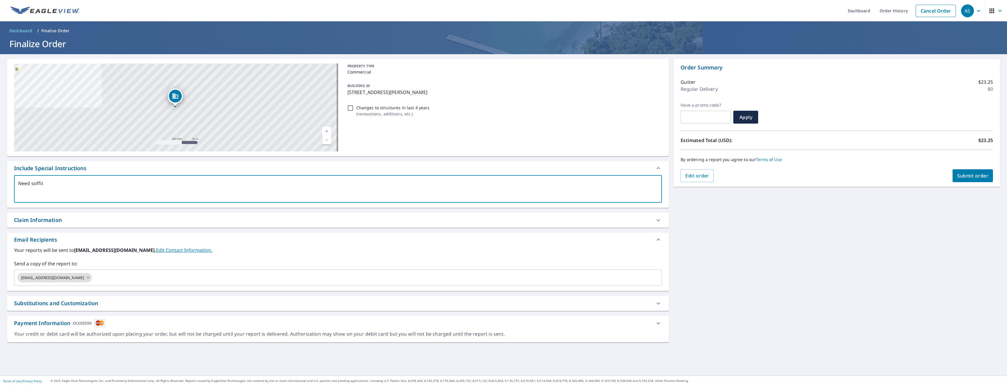
type textarea "x"
checkbox input "true"
type textarea "Need soffit m"
type textarea "x"
checkbox input "true"
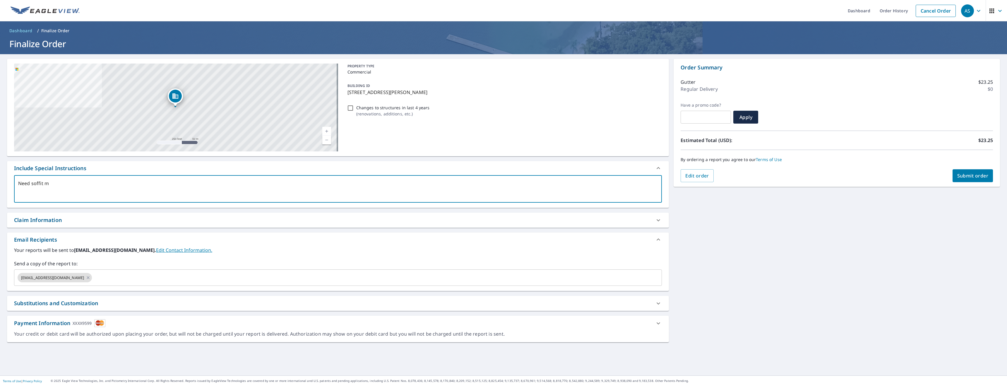
type textarea "Need soffit me"
type textarea "x"
checkbox input "true"
type textarea "Need soffit mea"
type textarea "x"
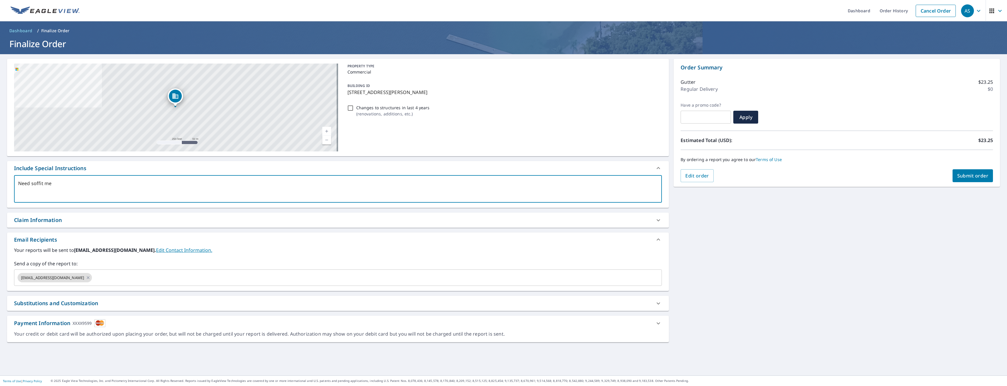
checkbox input "true"
type textarea "Need soffit meau"
type textarea "x"
checkbox input "true"
type textarea "Need soffit meaur"
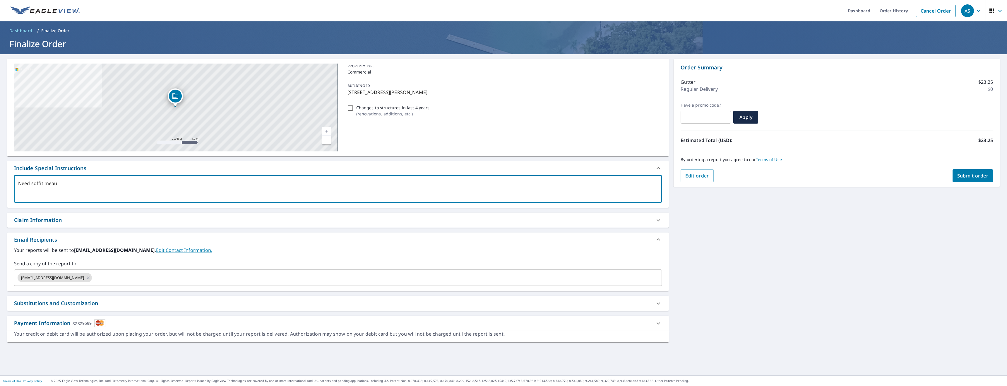
type textarea "x"
checkbox input "true"
type textarea "Need soffit meaure"
type textarea "x"
checkbox input "true"
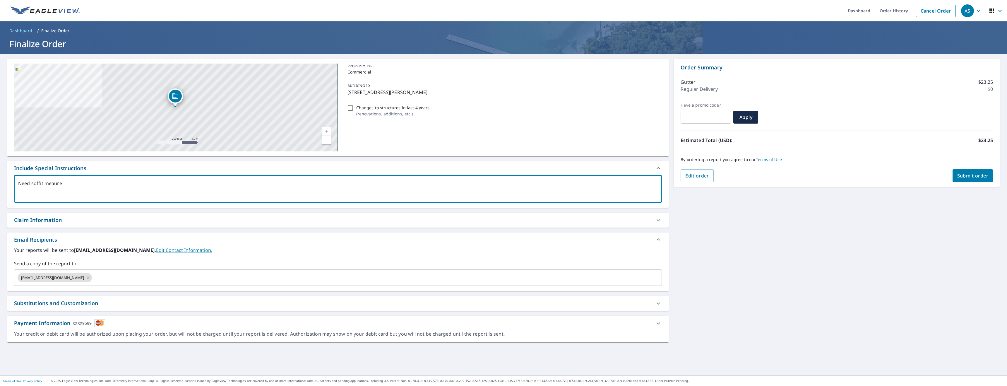
type textarea "Need soffit meaurem"
type textarea "x"
checkbox input "true"
type textarea "Need soffit meaureme"
type textarea "x"
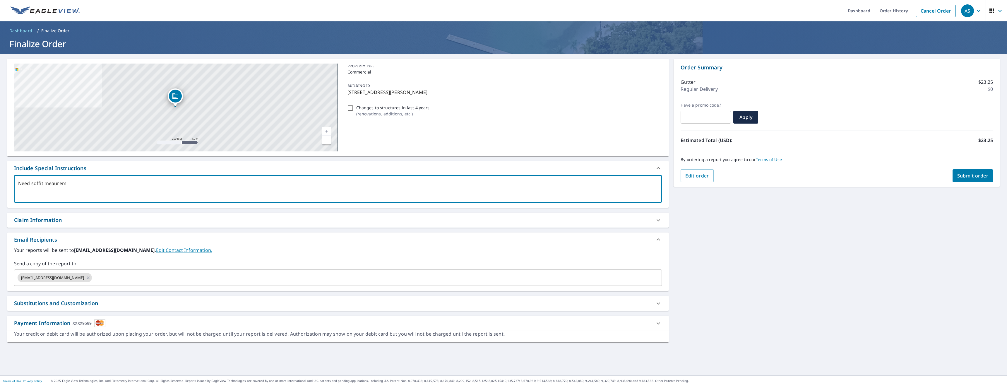
checkbox input "true"
type textarea "Need soffit meauremen"
type textarea "x"
checkbox input "true"
type textarea "Need soffit meaurement"
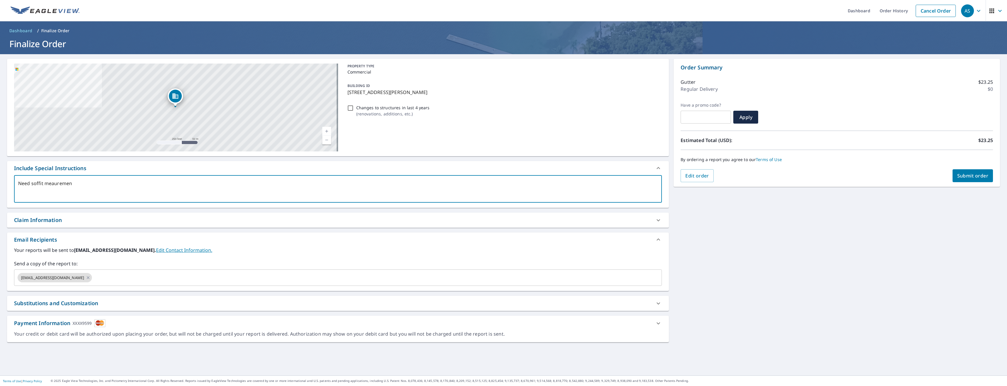
type textarea "x"
checkbox input "true"
type textarea "Need soffit meaurements"
type textarea "x"
checkbox input "true"
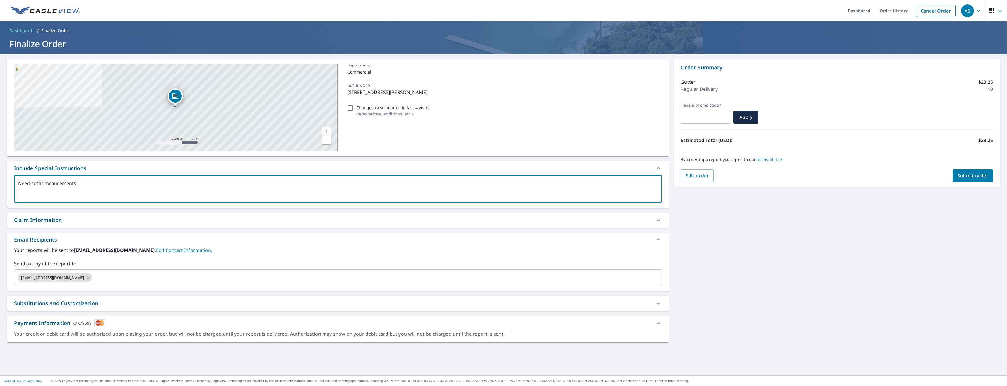
type textarea "Need soffit meaurements"
type textarea "x"
checkbox input "true"
type textarea "Need soffit meaurements f"
type textarea "x"
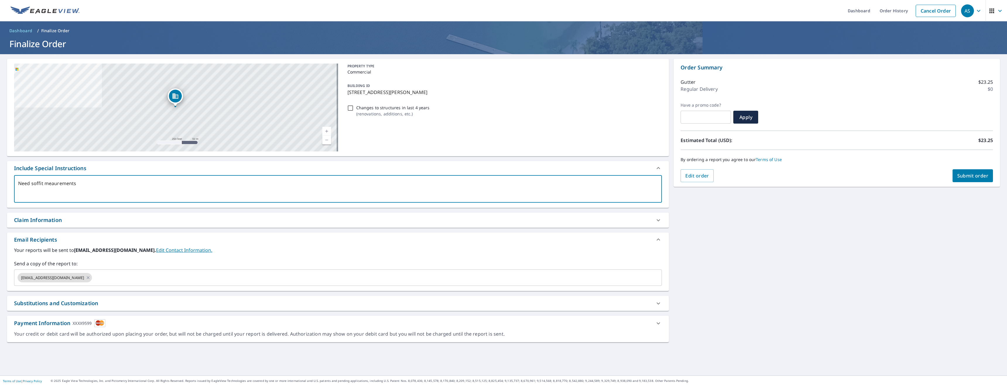
checkbox input "true"
type textarea "Need soffit meaurements fo"
type textarea "x"
checkbox input "true"
type textarea "Need soffit meaurements for"
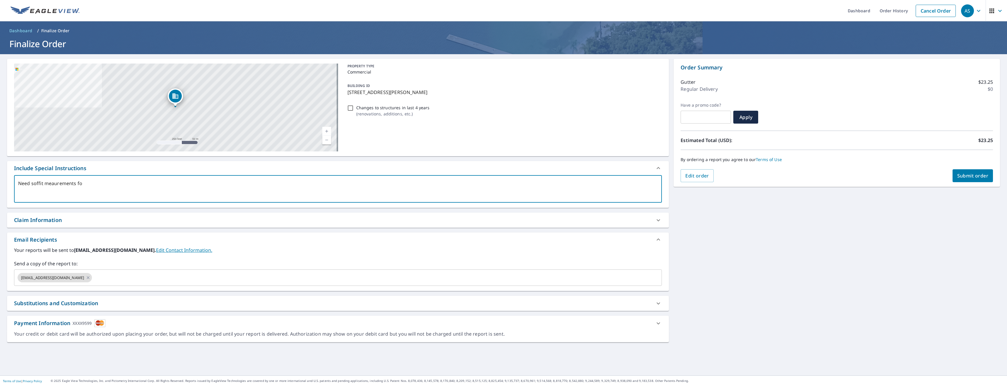
type textarea "x"
checkbox input "true"
type textarea "Need soffit meaurements for"
type textarea "x"
checkbox input "true"
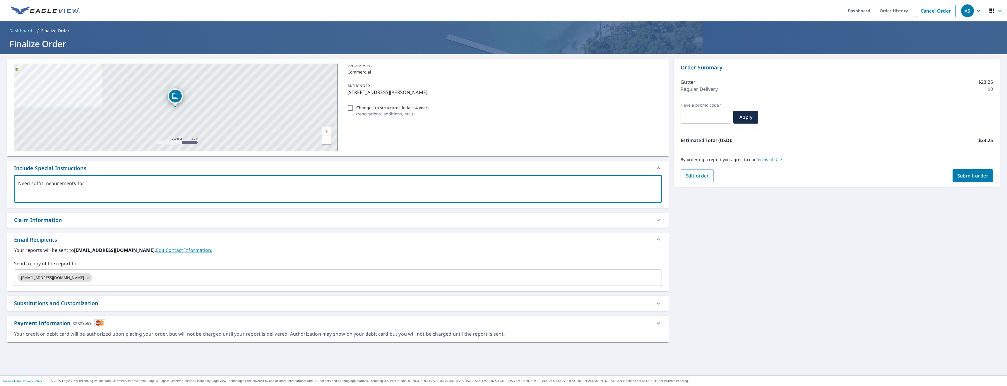
type textarea "Need soffit meaurements for p"
type textarea "x"
checkbox input "true"
type textarea "Need soffit meaurements for pe"
type textarea "x"
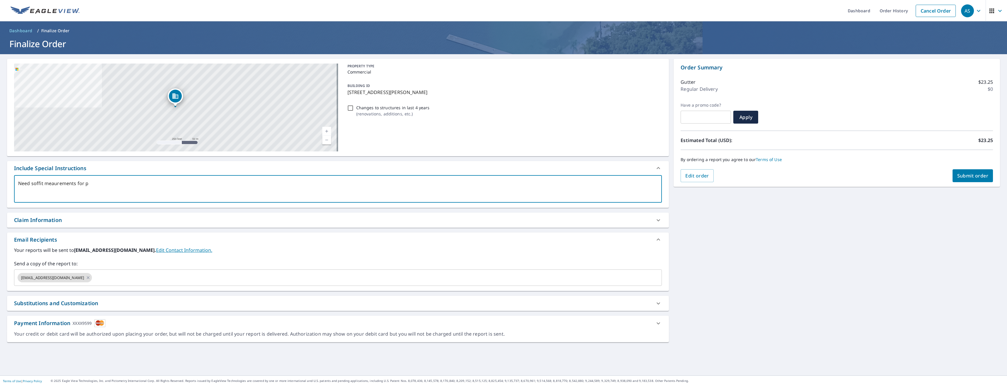
checkbox input "true"
type textarea "Need soffit meaurements for per"
type textarea "x"
checkbox input "true"
type textarea "Need soffit meaurements for perm"
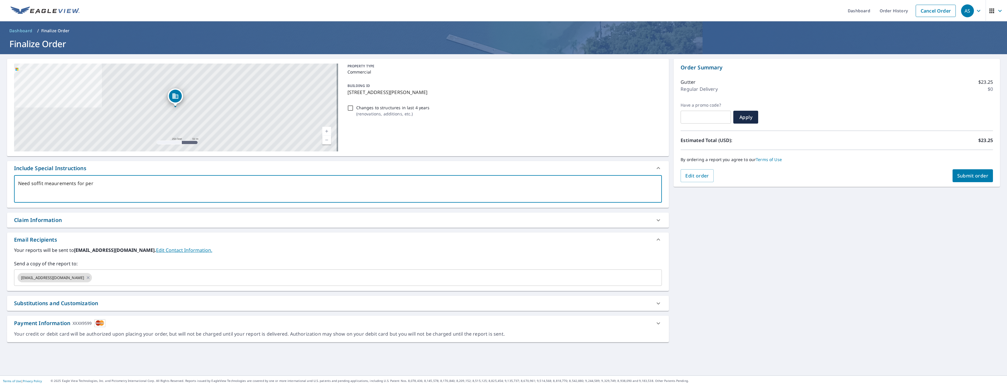
type textarea "x"
checkbox input "true"
type textarea "Need soffit meaurements for perma"
type textarea "x"
checkbox input "true"
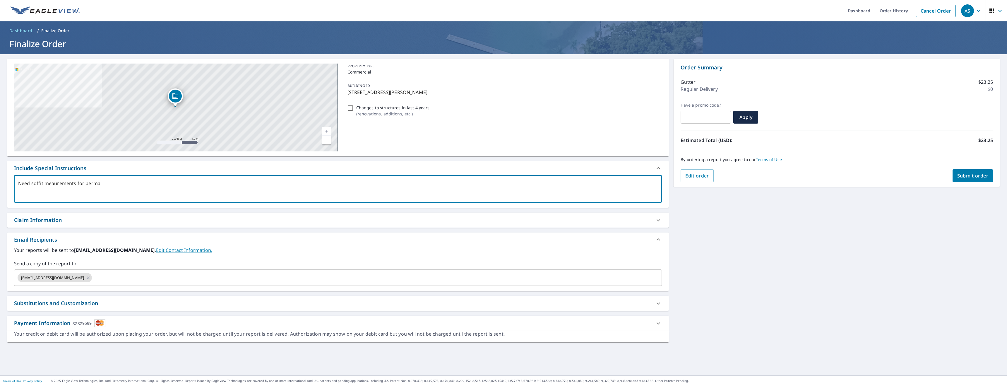
type textarea "Need soffit meaurements for perm"
type textarea "x"
checkbox input "true"
type textarea "Need soffit meaurements for per"
type textarea "x"
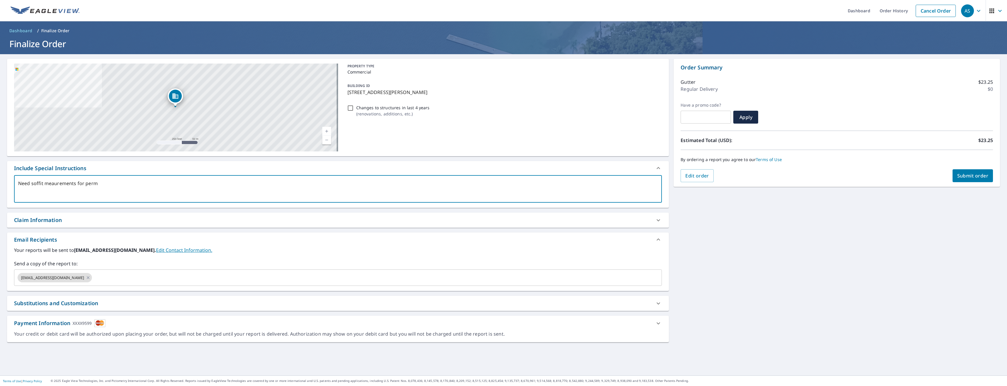
checkbox input "true"
type textarea "Need soffit meaurements for pe"
type textarea "x"
checkbox input "true"
type textarea "Need soffit meaurements for per"
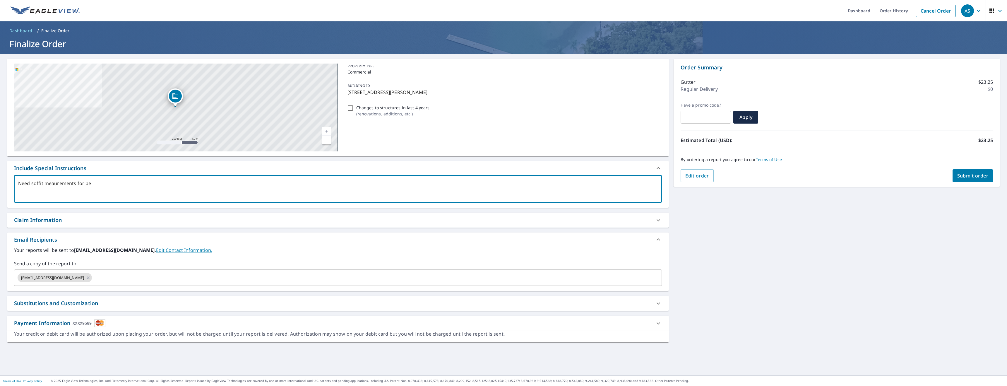
type textarea "x"
checkbox input "true"
type textarea "Need soffit meaurements for perm"
type textarea "x"
checkbox input "true"
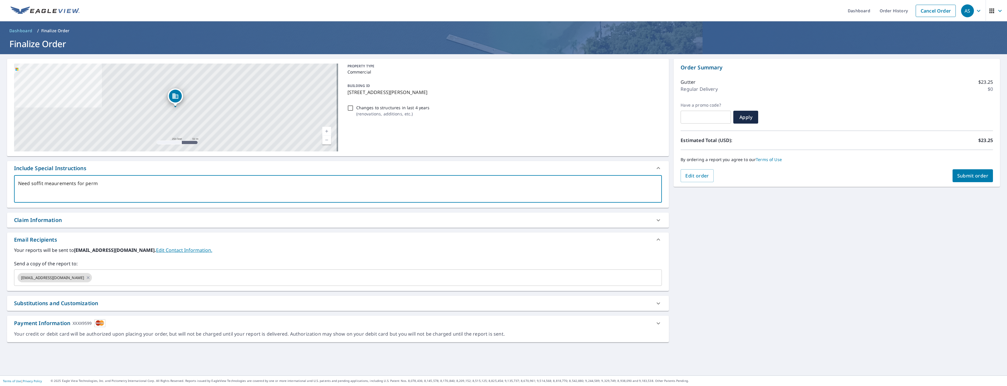
type textarea "Need soffit meaurements for perma"
type textarea "x"
checkbox input "true"
type textarea "Need soffit meaurements for perman"
type textarea "x"
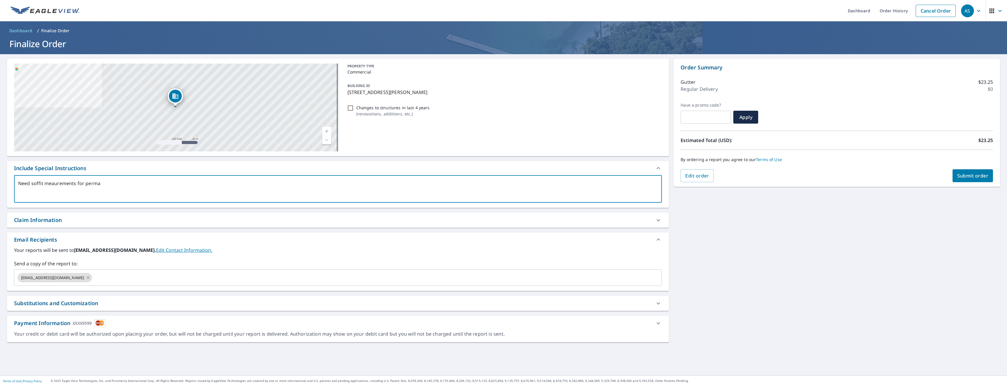
checkbox input "true"
type textarea "Need soffit meaurements for permane"
type textarea "x"
checkbox input "true"
type textarea "Need soffit meaurements for permanet"
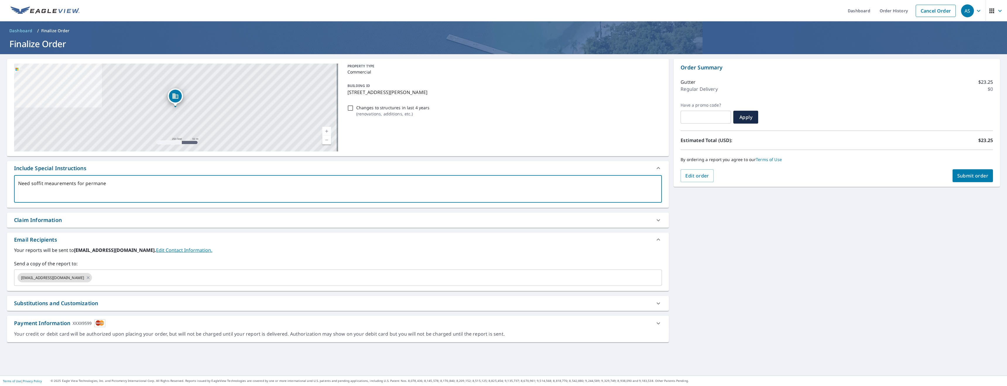
type textarea "x"
checkbox input "true"
type textarea "Need soffit meaurements for permanet"
type textarea "x"
checkbox input "true"
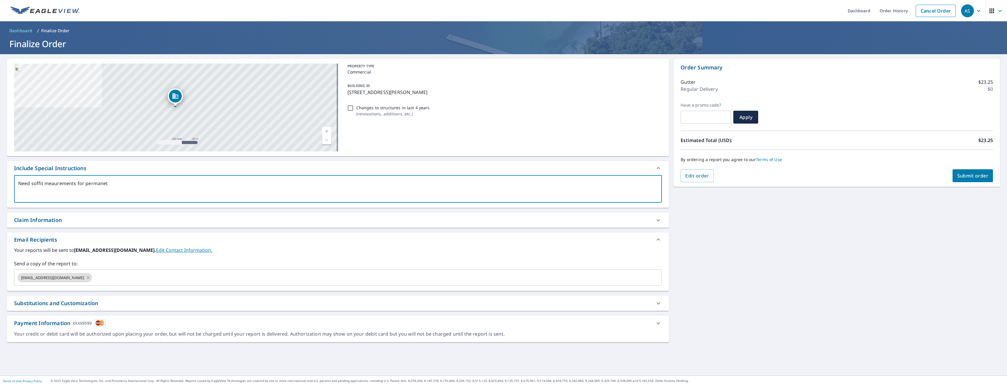
type textarea "Need soffit meaurements for permanet c"
type textarea "x"
checkbox input "true"
type textarea "Need soffit meaurements for permanet"
type textarea "x"
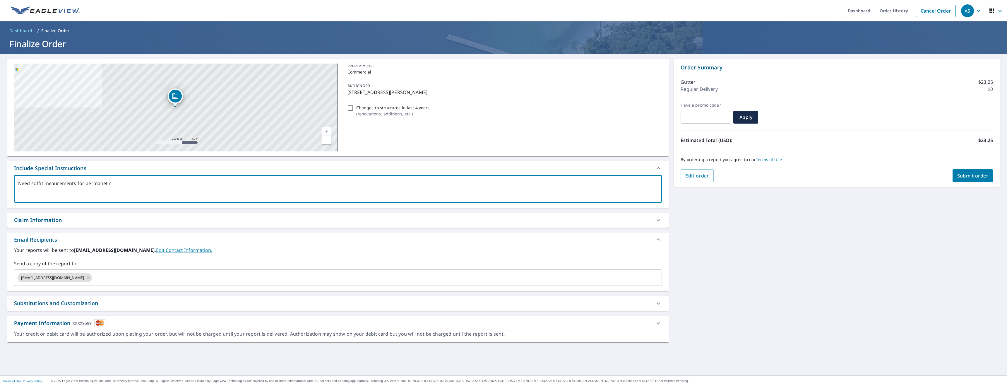
checkbox input "true"
type textarea "Need soffit meaurements for permanet o"
type textarea "x"
checkbox input "true"
type textarea "Need soffit meaurements for permanet ou"
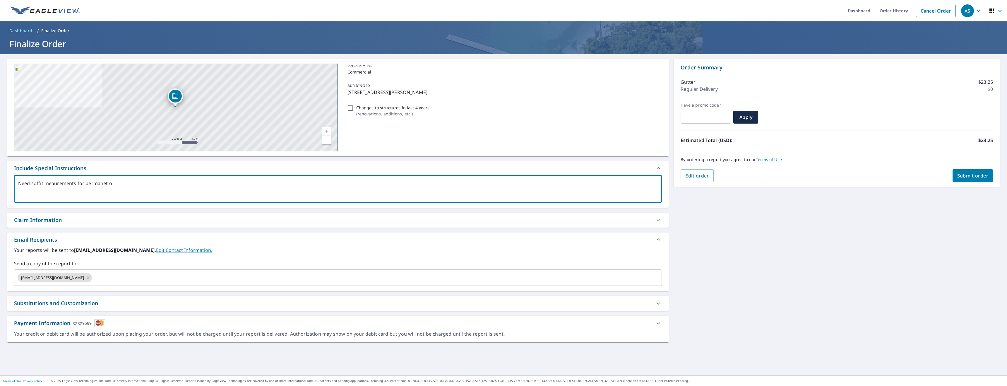
type textarea "x"
checkbox input "true"
type textarea "Need soffit meaurements for permanet o"
type textarea "x"
checkbox input "true"
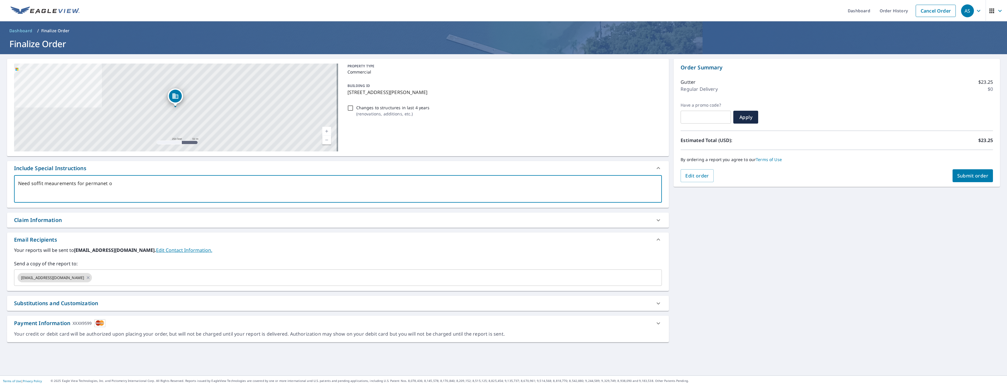
type textarea "Need soffit meaurements for permanet"
type textarea "x"
checkbox input "true"
type textarea "Need soffit meaurements for permanet h"
type textarea "x"
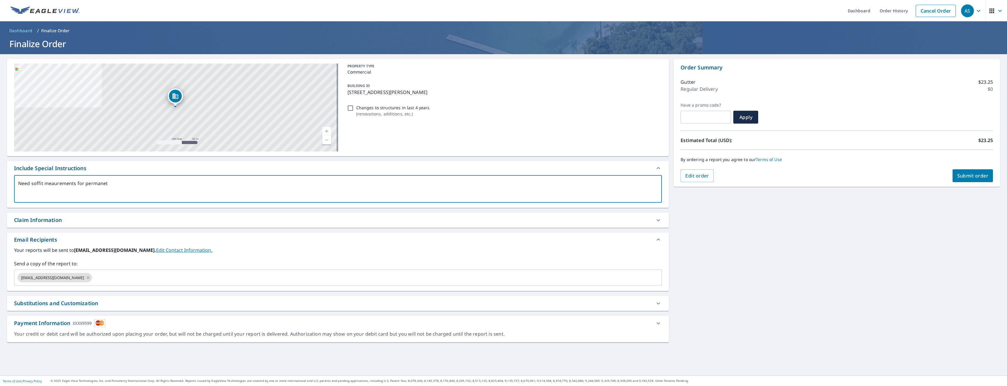
checkbox input "true"
type textarea "Need soffit meaurements for permanet hi"
type textarea "x"
checkbox input "true"
type textarea "Need soffit meaurements for permanet hil"
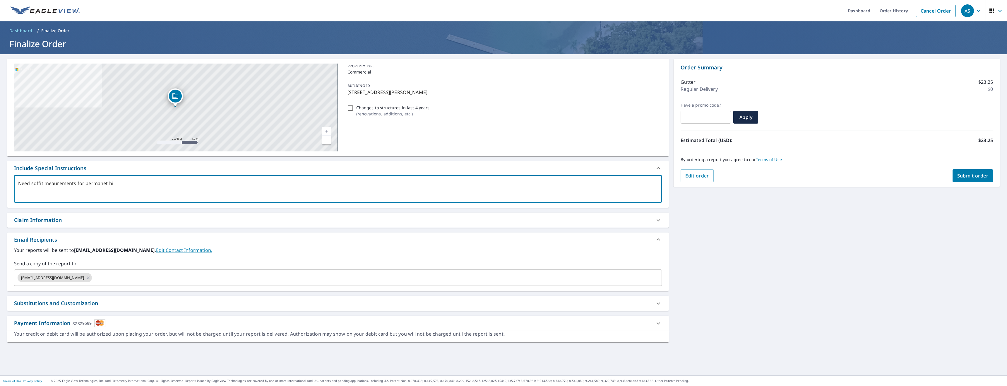
type textarea "x"
click at [62, 185] on textarea "Need soffit meaurements for permanet hiliday lighting quote" at bounding box center [338, 189] width 640 height 17
click at [95, 184] on textarea "Need soffit measurements for permanet hiliday lighting quote" at bounding box center [338, 189] width 640 height 17
click at [101, 183] on textarea "Need soffit measurements for permanet hiliday lighting quote" at bounding box center [338, 189] width 640 height 17
click at [117, 182] on textarea "Need soffit measurements for perminatenet hiliday lighting quote" at bounding box center [338, 189] width 640 height 17
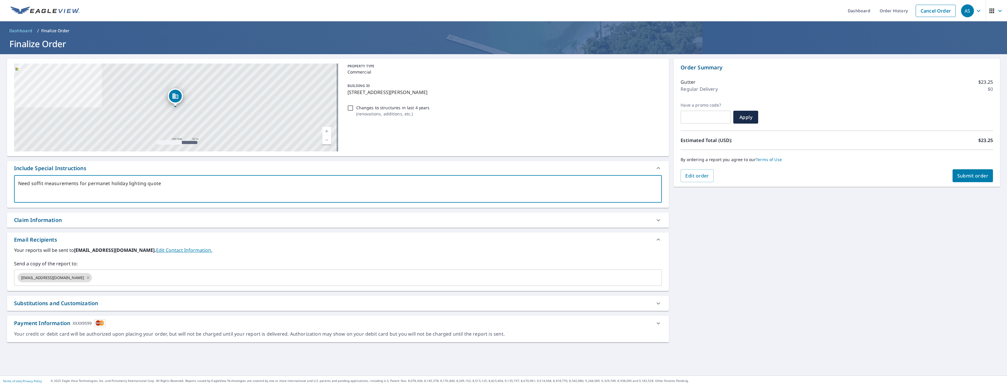
click at [107, 185] on textarea "Need soffit measurements for permanet holiday lighting quote" at bounding box center [338, 189] width 640 height 17
click at [129, 179] on div "Need soffit measurements for permanent holiday lighting quote x ​" at bounding box center [338, 189] width 648 height 28
click at [132, 182] on textarea "Need soffit measurements for permanent holiday lighting quote" at bounding box center [338, 189] width 640 height 17
click at [169, 167] on div "Include Special Instructions" at bounding box center [333, 168] width 638 height 8
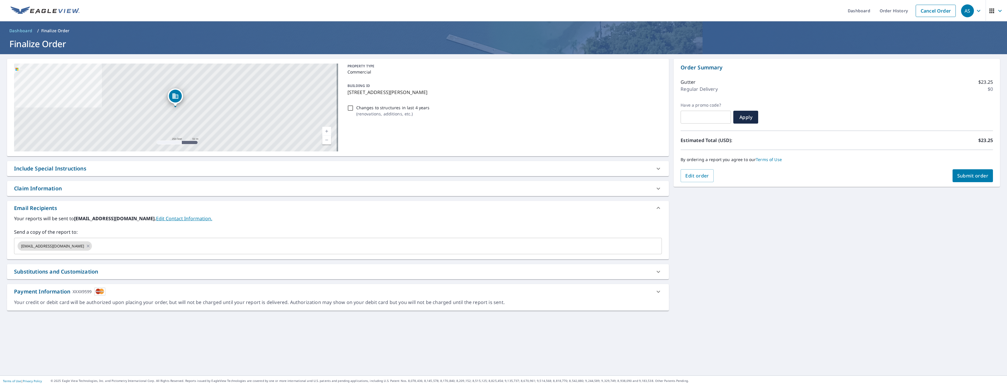
click at [191, 168] on div "Include Special Instructions" at bounding box center [333, 169] width 638 height 8
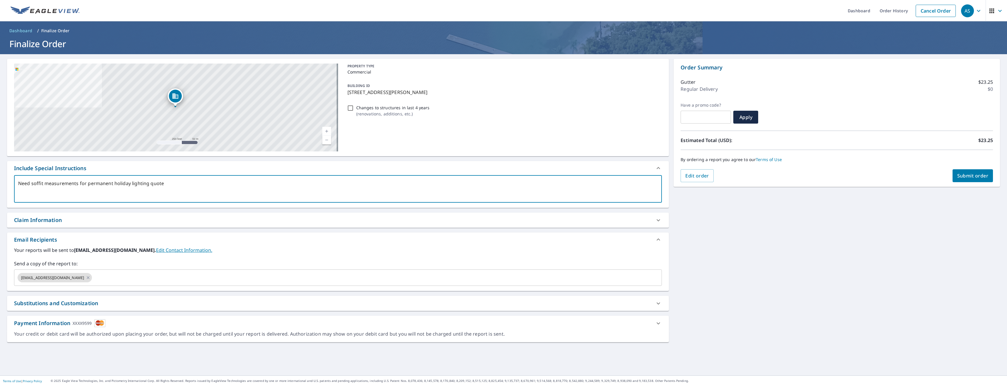
click at [185, 188] on textarea "Need soffit measurements for permanent holiday lighting quote" at bounding box center [338, 189] width 640 height 17
click at [129, 305] on div "Substitutions and Customization" at bounding box center [333, 303] width 638 height 8
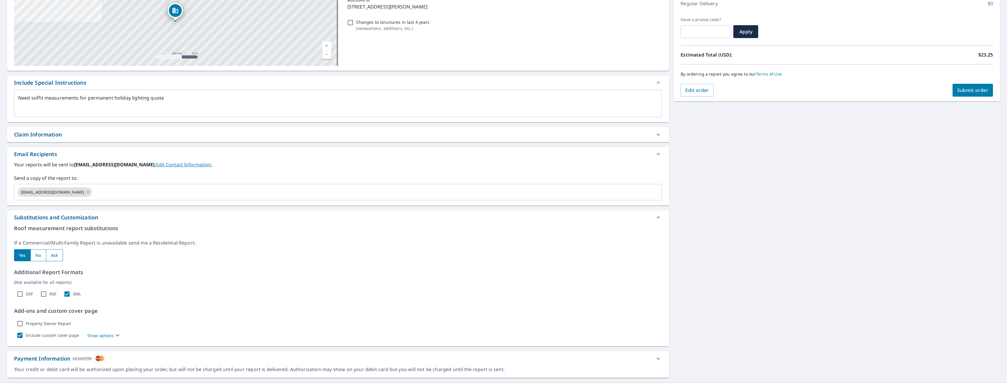
scroll to position [93, 0]
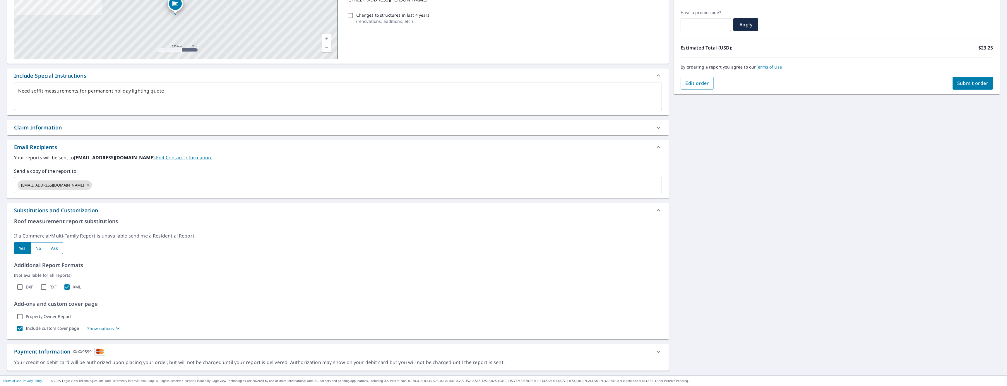
click at [114, 327] on icon "button" at bounding box center [117, 328] width 7 height 7
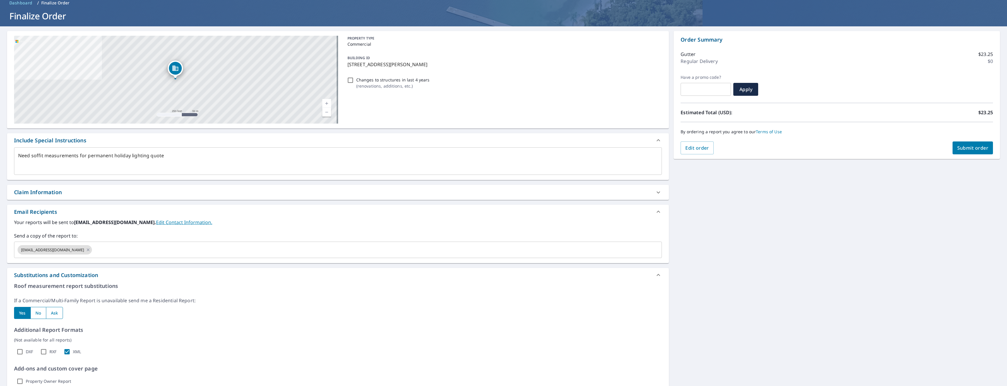
scroll to position [0, 0]
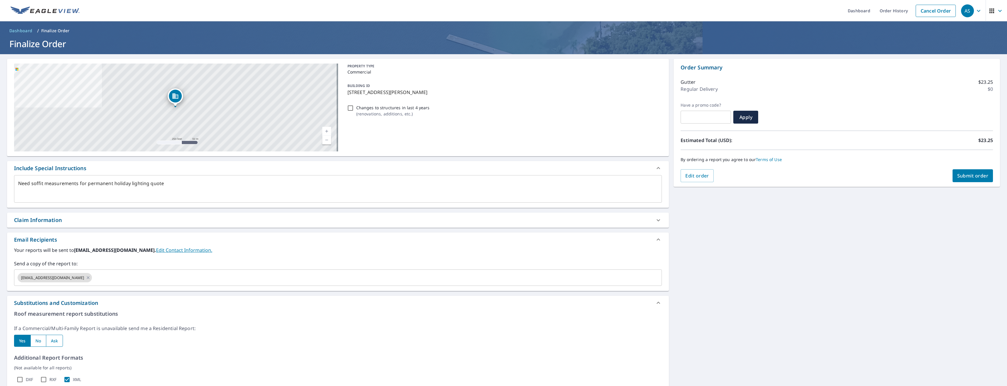
click at [53, 340] on input "radio" at bounding box center [54, 341] width 17 height 12
click at [170, 181] on textarea "Need soffit measurements for permanent holiday lighting quote" at bounding box center [338, 189] width 640 height 17
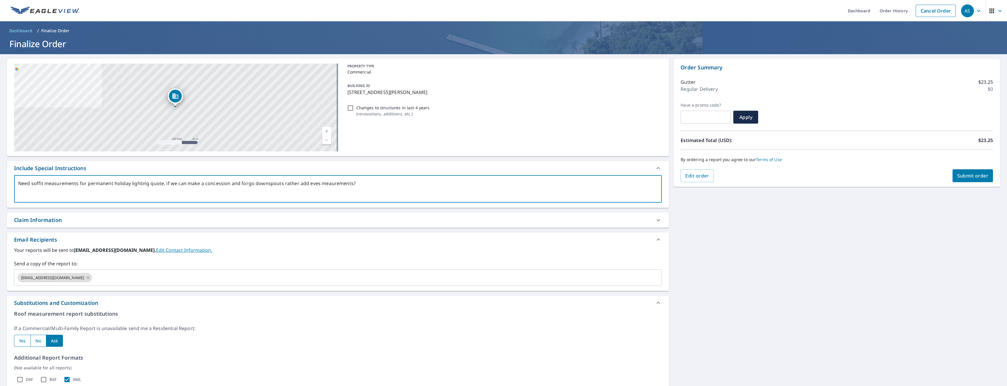
click at [164, 182] on textarea "Need soffit measurements for permanent holiday lighting quote, if we can make a…" at bounding box center [338, 189] width 640 height 17
click at [166, 183] on textarea "Need soffit measurements for permanent holiday lighting quote. if we can make a…" at bounding box center [338, 189] width 640 height 17
click at [170, 184] on textarea "Need soffit measurements for permanent holiday lighting quote. If we can make a…" at bounding box center [338, 189] width 640 height 17
click at [203, 184] on textarea "Need soffit measurements for permanent holiday lighting quote. If possible we c…" at bounding box center [338, 189] width 640 height 17
click at [360, 186] on textarea "Need soffit measurements for permanent holiday lighting quote. If possible can …" at bounding box center [338, 189] width 640 height 17
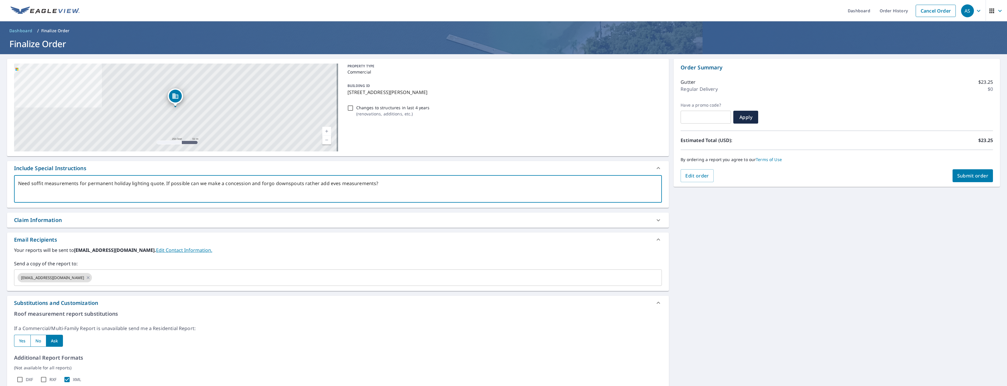
click at [397, 185] on textarea "Need soffit measurements for permanent holiday lighting quote. If possible can …" at bounding box center [338, 189] width 640 height 17
click at [300, 182] on textarea "Need soffit measurements for permanent holiday lighting quote. If possible can …" at bounding box center [338, 189] width 640 height 17
click at [988, 175] on button "Submit order" at bounding box center [973, 175] width 41 height 13
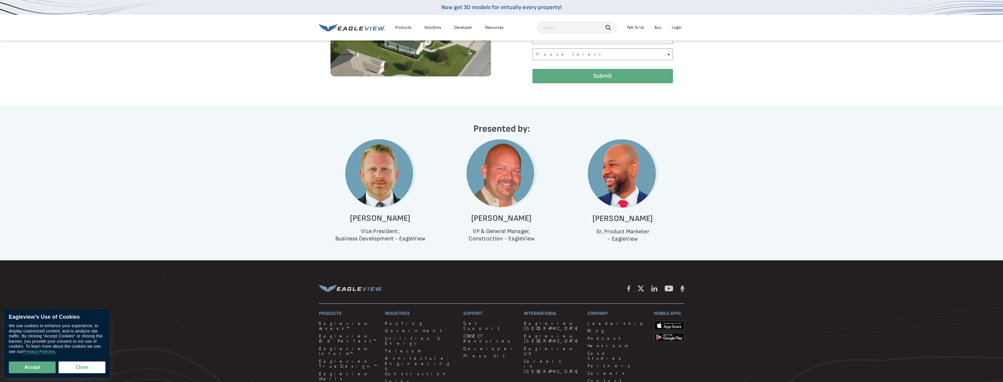
scroll to position [276, 0]
